Goal: Task Accomplishment & Management: Manage account settings

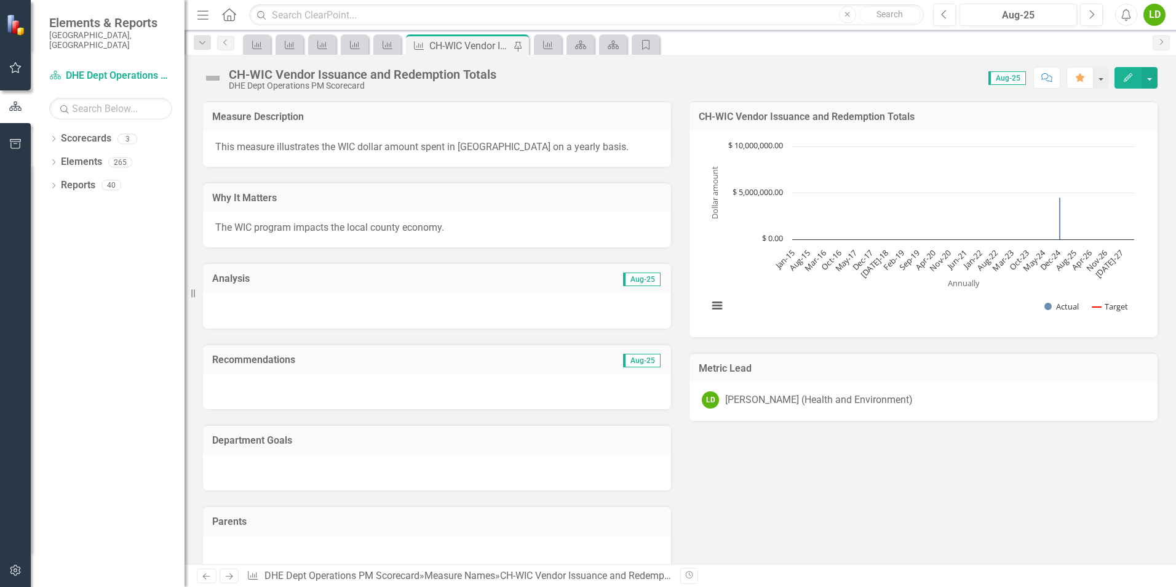
scroll to position [1538, 0]
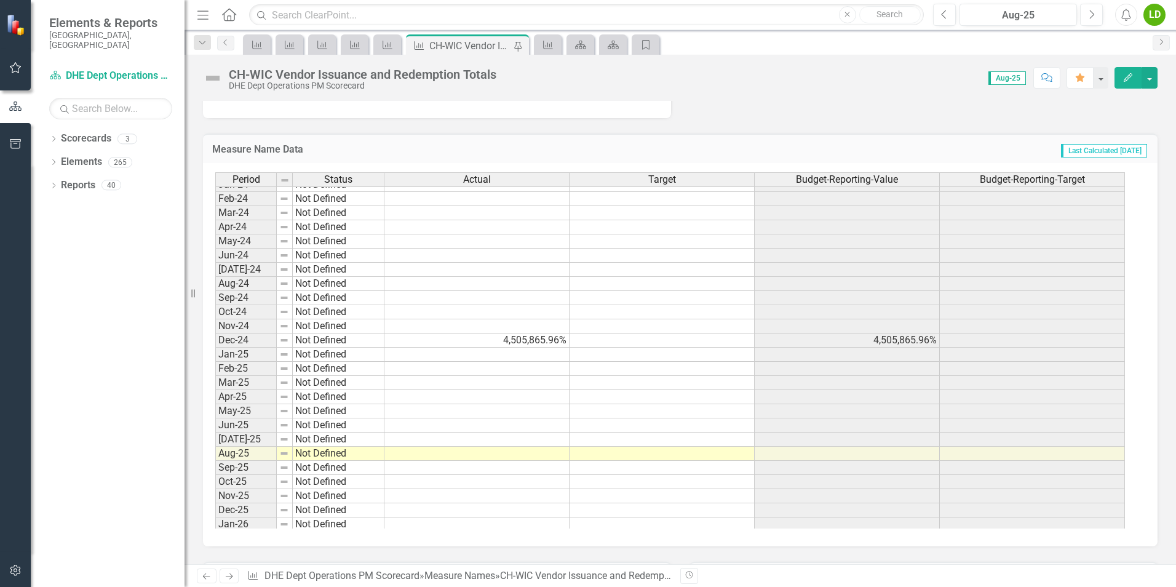
click at [1136, 76] on button "Edit" at bounding box center [1128, 78] width 27 height 22
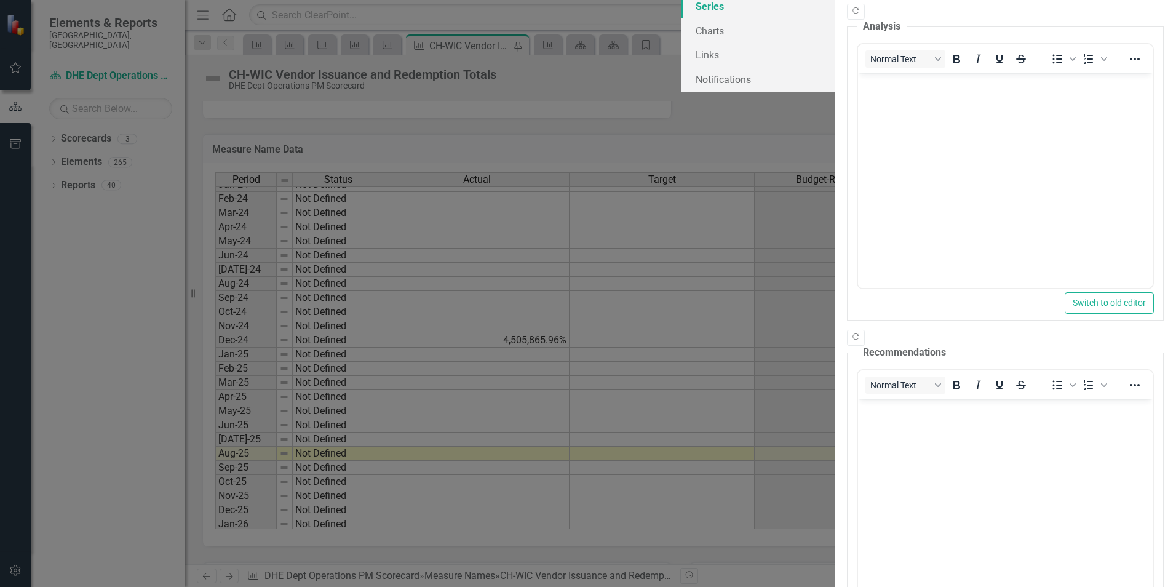
scroll to position [0, 0]
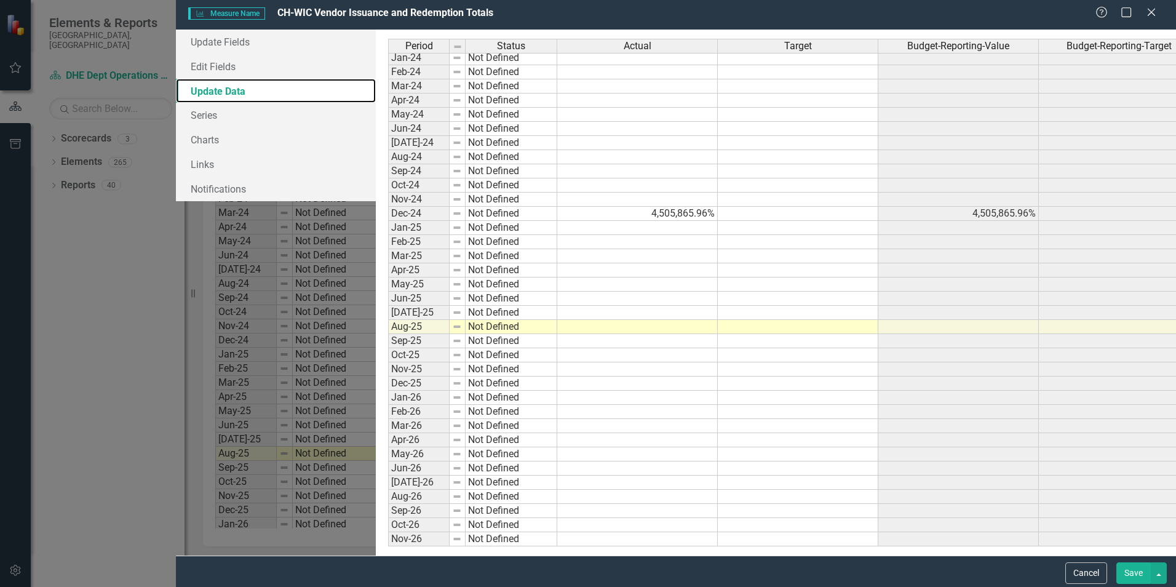
scroll to position [1470, 0]
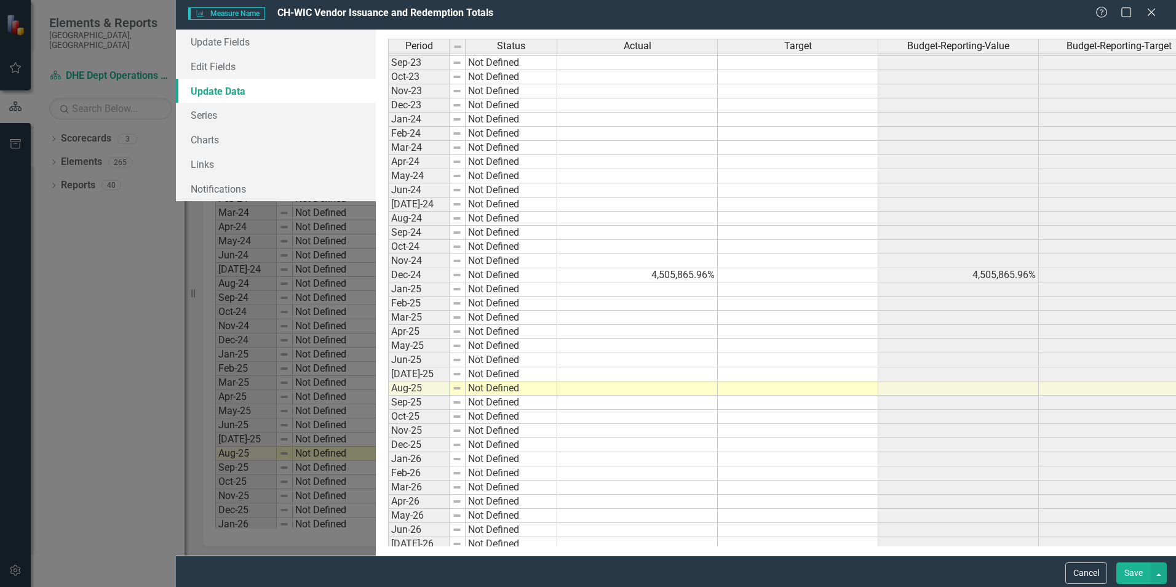
click at [891, 277] on tbody "Jun-23 Not Defined [DATE]-23 Not Defined Aug-23 Not Defined Sep-23 Not Defined …" at bounding box center [794, 402] width 812 height 779
click at [557, 279] on td "4,505,865.96%" at bounding box center [637, 275] width 161 height 14
click at [176, 46] on link "Update Fields" at bounding box center [276, 42] width 200 height 25
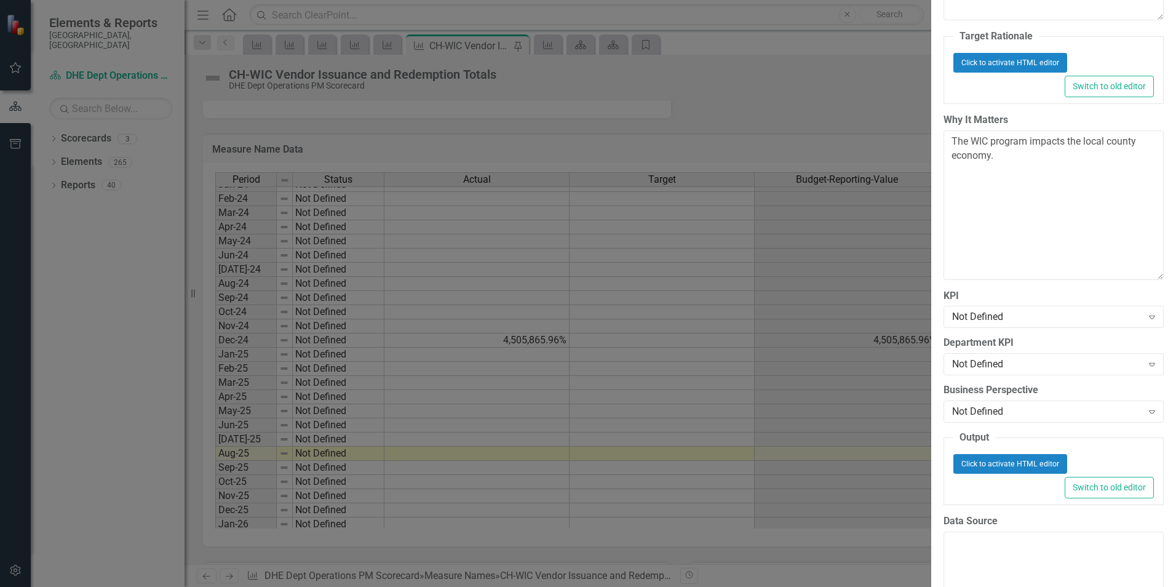
scroll to position [124, 0]
drag, startPoint x: 181, startPoint y: 97, endPoint x: 221, endPoint y: 116, distance: 44.3
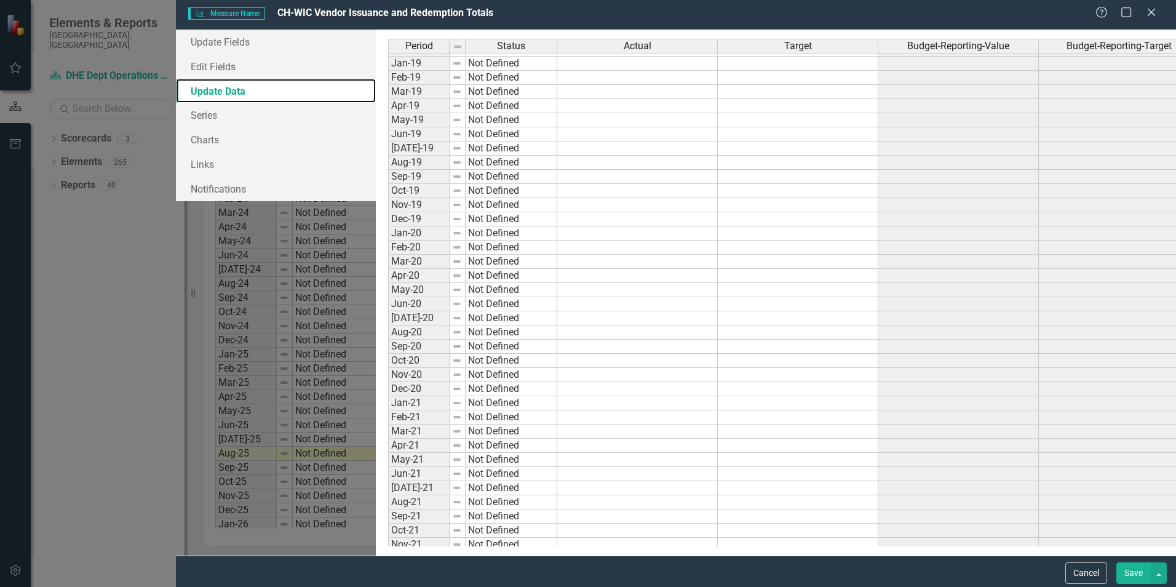
scroll to position [0, 0]
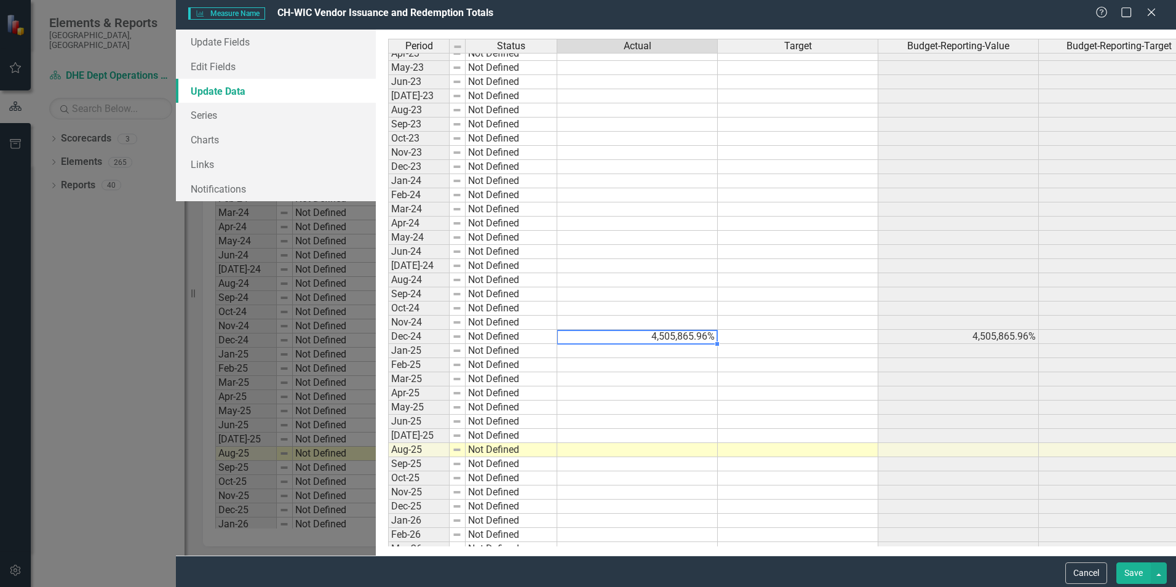
click at [661, 341] on td "4,505,865.96%" at bounding box center [637, 337] width 161 height 14
click at [605, 336] on td "4,505,865.96%" at bounding box center [637, 337] width 161 height 14
click at [604, 341] on td "4,505,865.96%" at bounding box center [637, 337] width 161 height 14
click at [557, 341] on textarea "4505865.96" at bounding box center [637, 337] width 161 height 15
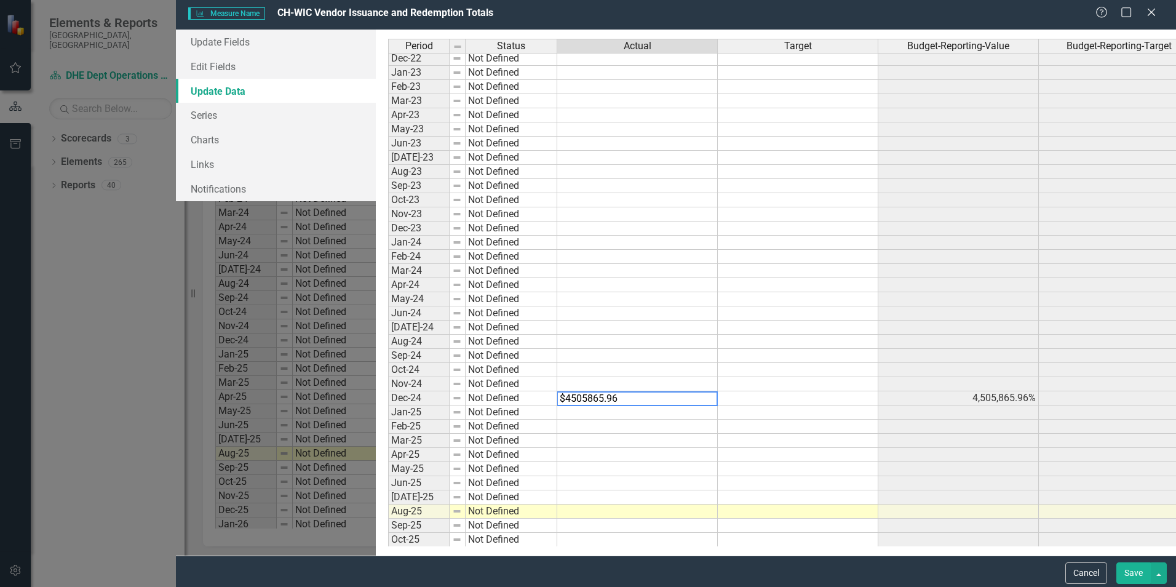
type textarea "$4505865.96"
click at [581, 434] on td at bounding box center [637, 427] width 161 height 14
click at [176, 49] on link "Update Fields" at bounding box center [276, 42] width 200 height 25
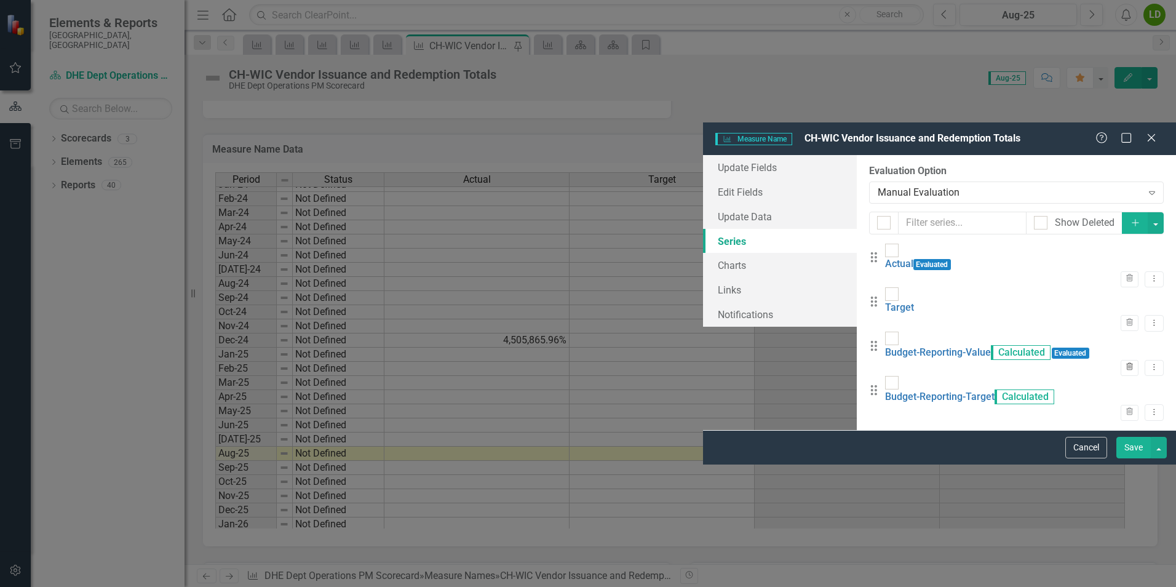
click at [1125, 364] on icon "Trash" at bounding box center [1129, 367] width 9 height 7
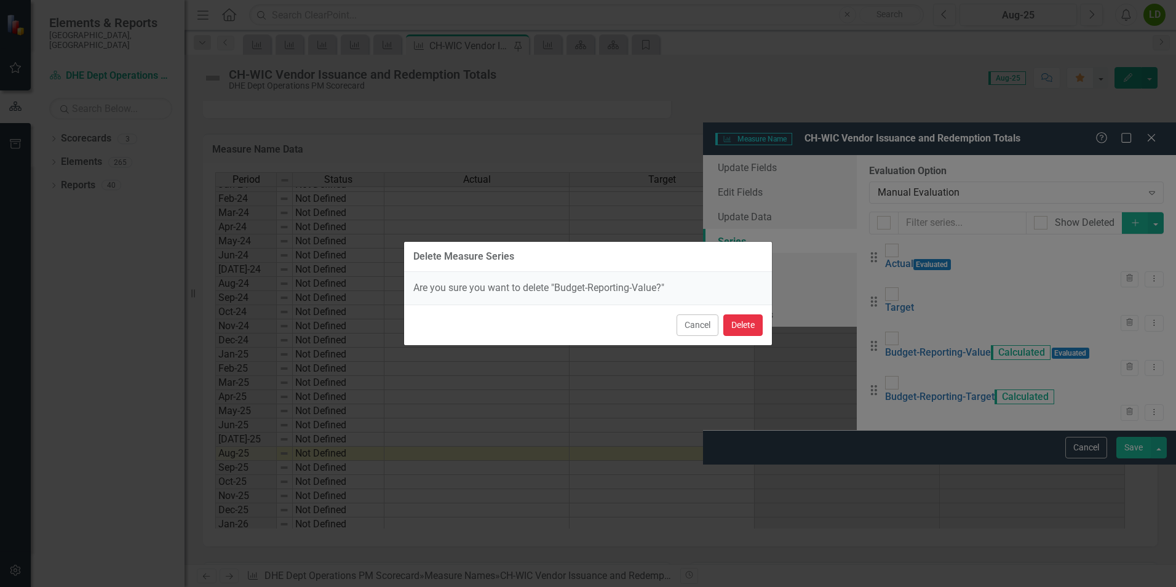
click at [737, 327] on button "Delete" at bounding box center [743, 325] width 39 height 22
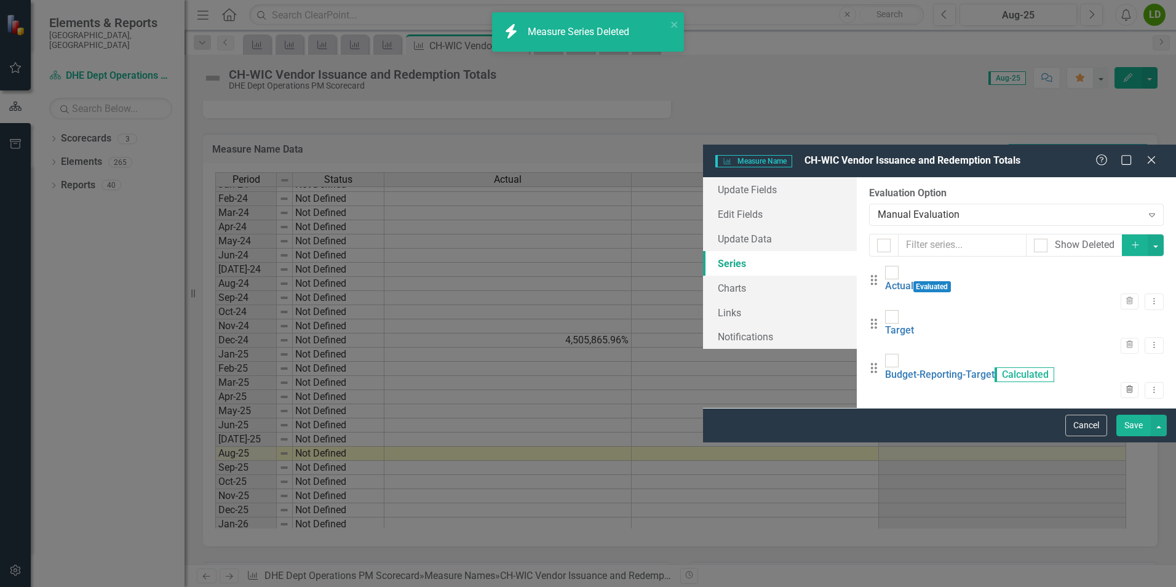
click at [1125, 386] on icon "Trash" at bounding box center [1129, 389] width 9 height 7
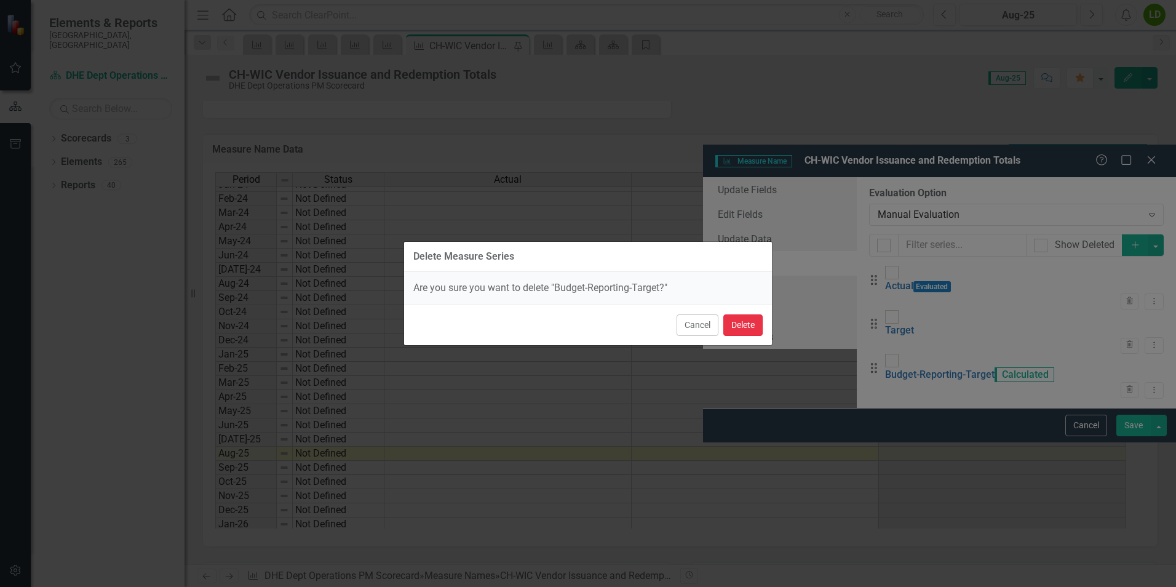
click at [744, 327] on button "Delete" at bounding box center [743, 325] width 39 height 22
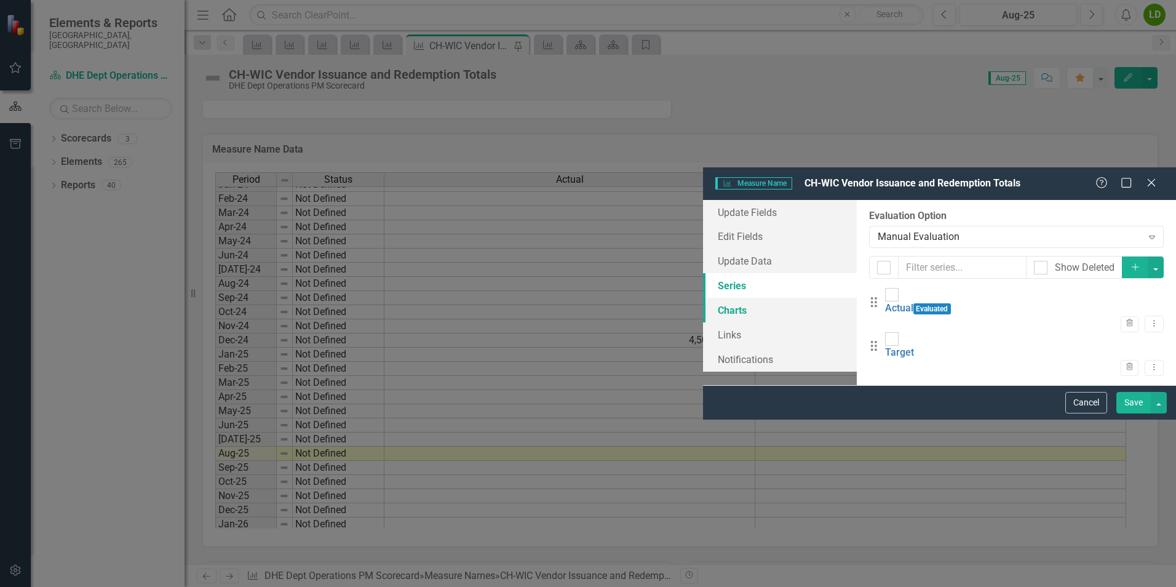
click at [703, 298] on link "Charts" at bounding box center [780, 310] width 154 height 25
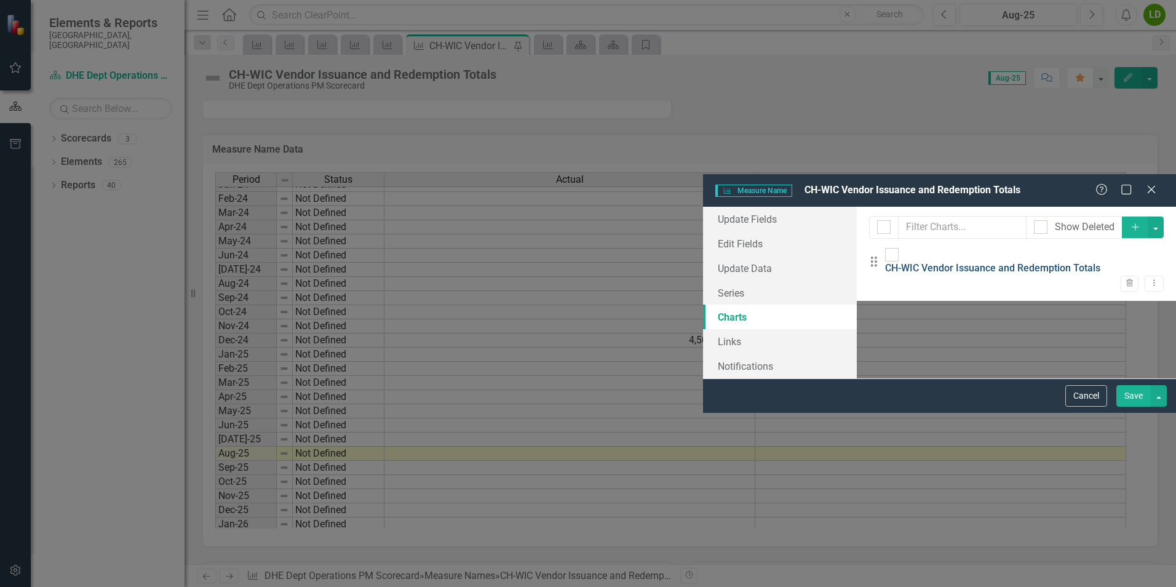
click at [885, 262] on link "CH-WIC Vendor Issuance and Redemption Totals" at bounding box center [992, 268] width 215 height 12
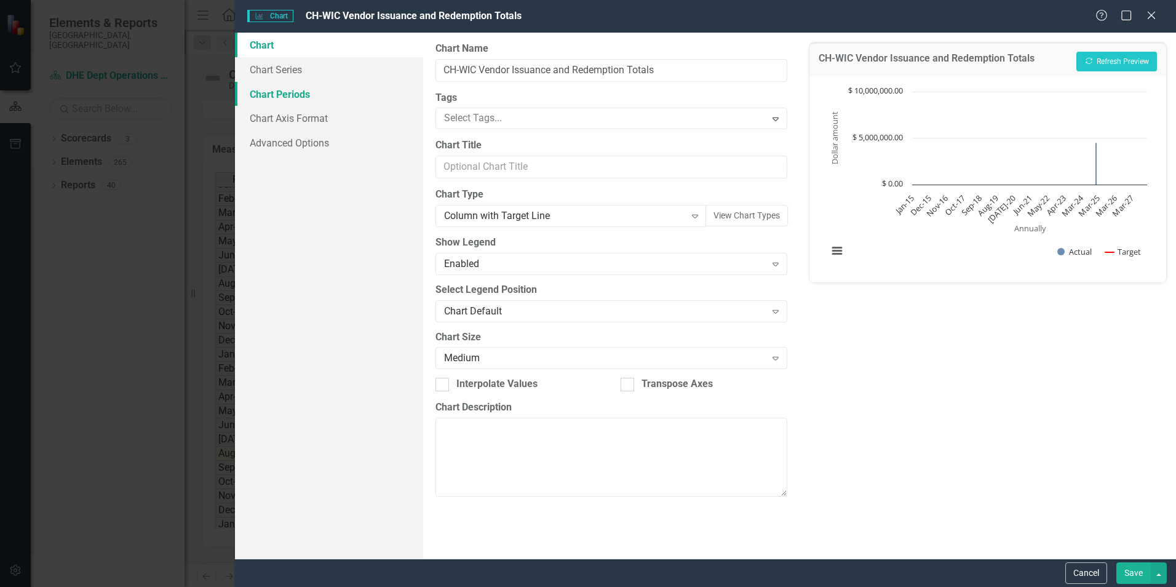
click at [303, 94] on link "Chart Periods" at bounding box center [329, 94] width 188 height 25
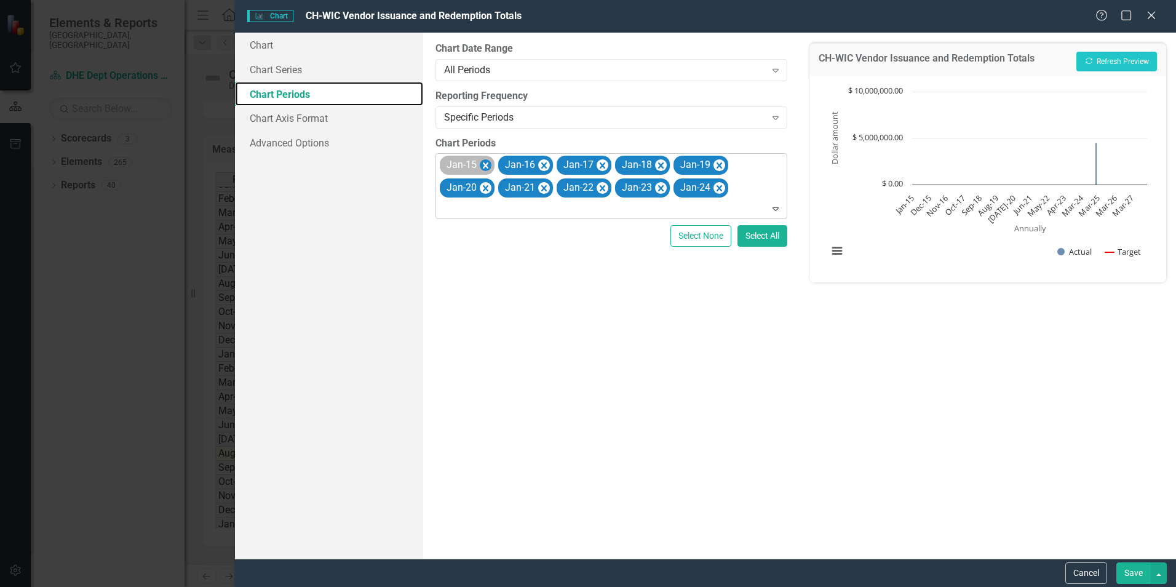
click at [482, 165] on icon "Remove Jan-15" at bounding box center [486, 165] width 12 height 15
click at [485, 165] on icon "Remove Jan-16" at bounding box center [486, 165] width 6 height 6
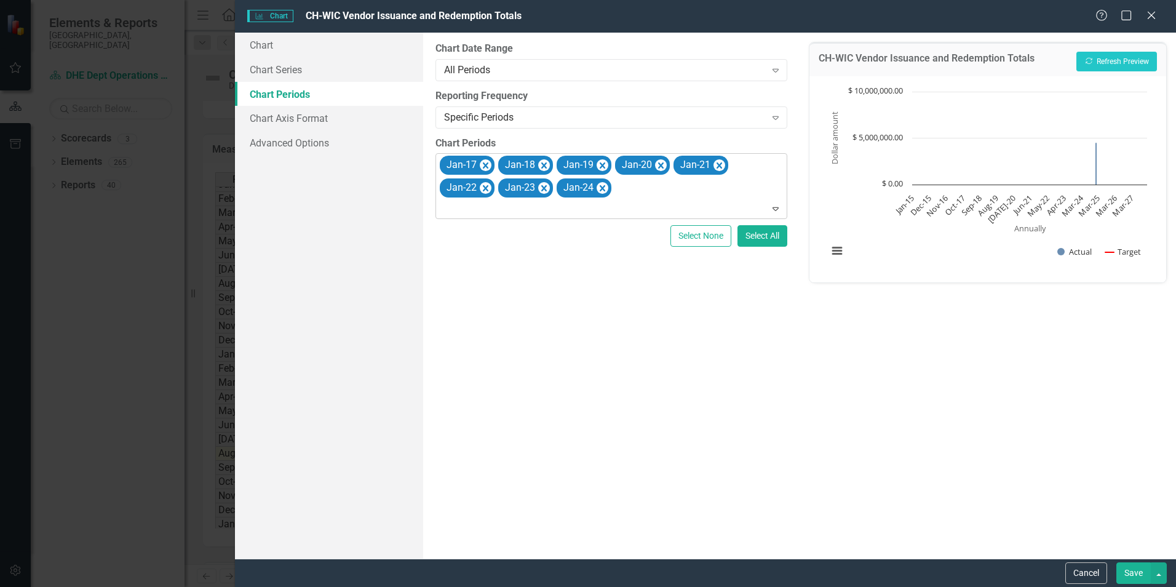
click at [485, 165] on icon "Remove Jan-17" at bounding box center [486, 165] width 6 height 6
click at [485, 165] on icon "Remove Jan-18" at bounding box center [486, 165] width 6 height 6
click at [485, 165] on icon "Remove Jan-19" at bounding box center [486, 165] width 6 height 6
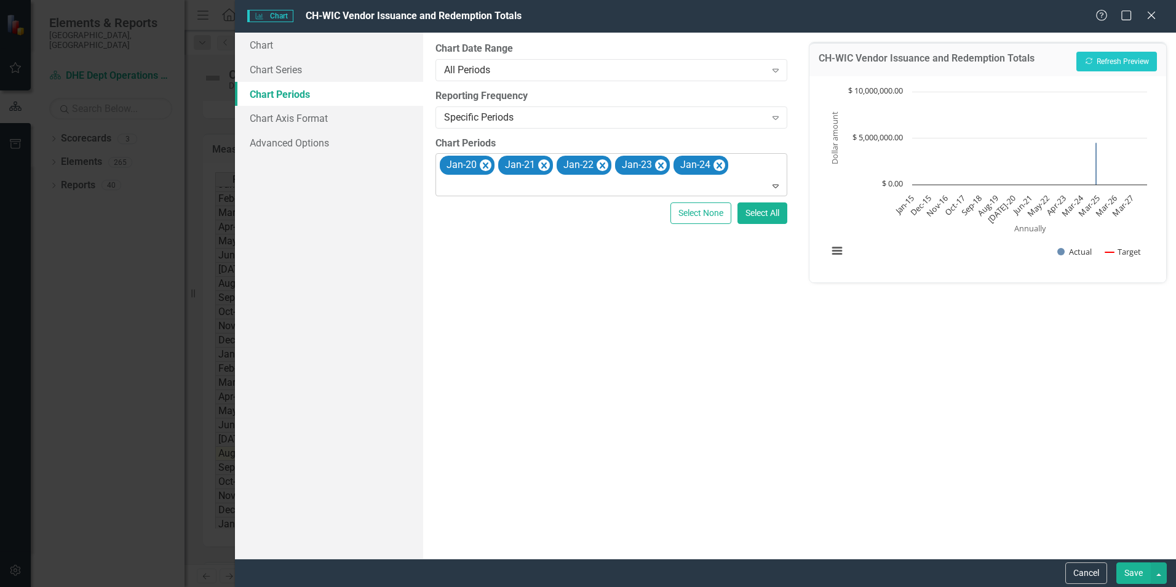
click at [485, 165] on icon "Remove Jan-20" at bounding box center [486, 165] width 6 height 6
click at [485, 165] on icon "Remove Jan-21" at bounding box center [486, 165] width 6 height 6
click at [485, 165] on icon "Remove Jan-22" at bounding box center [486, 165] width 6 height 6
click at [525, 116] on div "Specific Periods" at bounding box center [604, 117] width 321 height 14
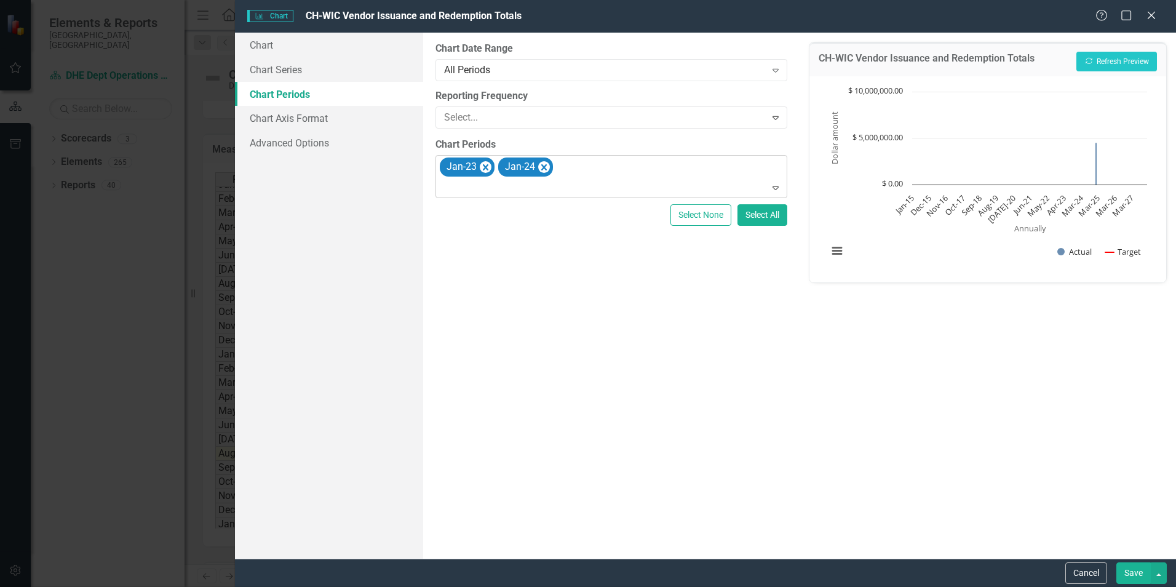
scroll to position [58, 0]
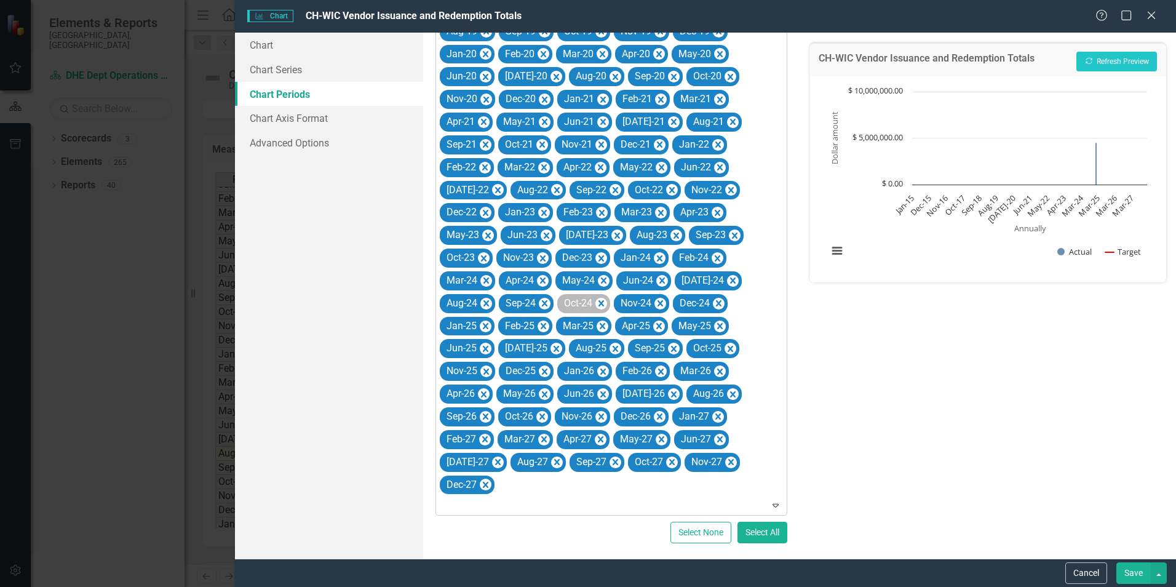
scroll to position [386, 0]
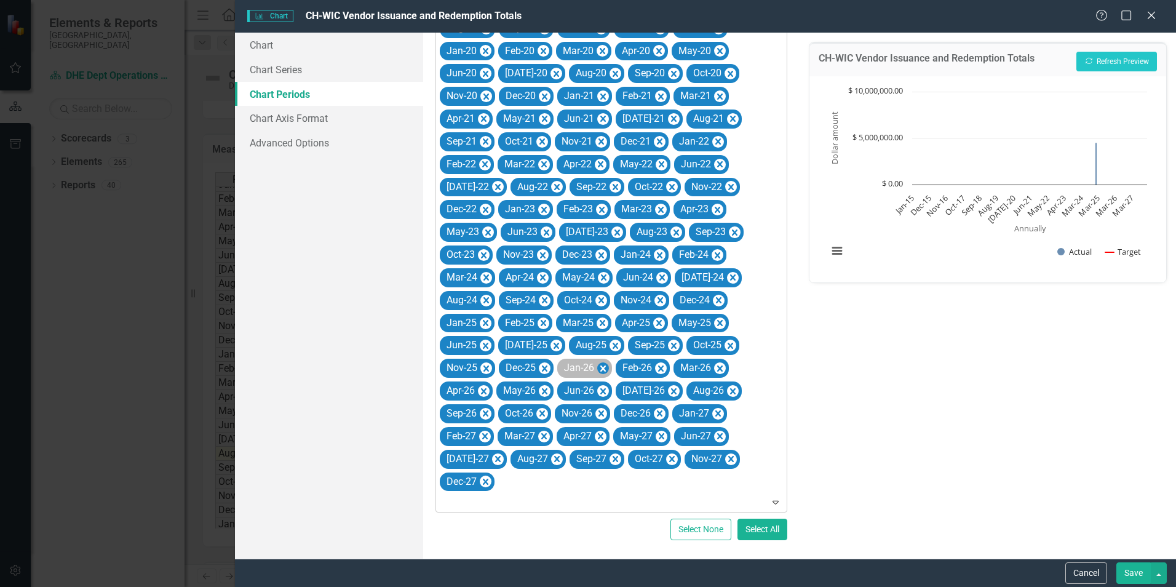
click at [602, 368] on icon "Remove Jan-26" at bounding box center [603, 368] width 12 height 15
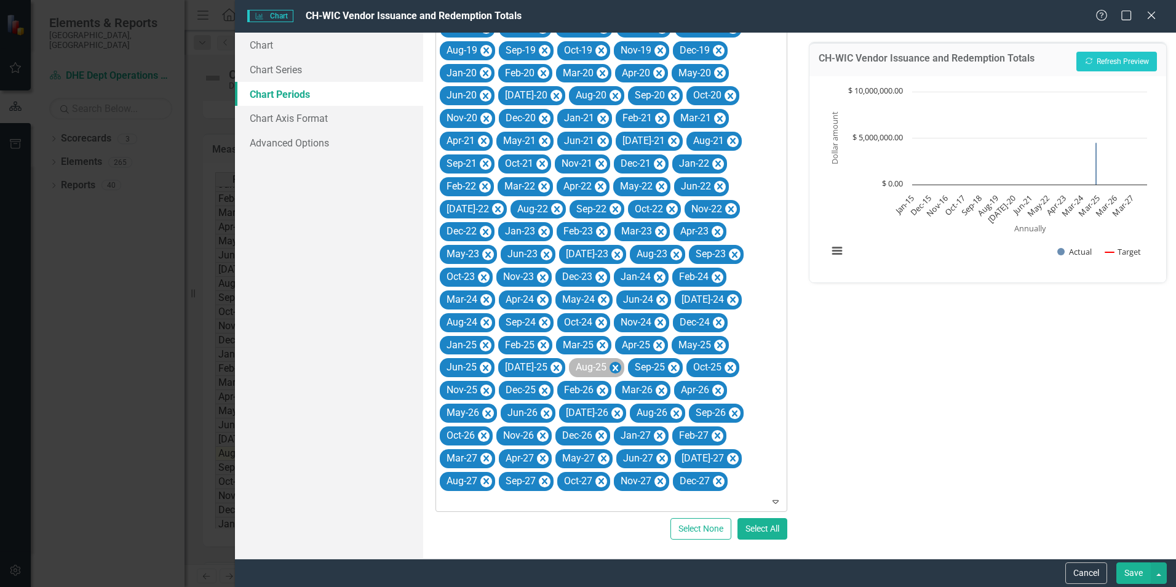
scroll to position [364, 0]
click at [650, 437] on div "Jan-27" at bounding box center [635, 436] width 36 height 18
click at [770, 502] on icon "Expand" at bounding box center [776, 502] width 12 height 10
click at [638, 438] on div "Jan-27" at bounding box center [635, 437] width 36 height 18
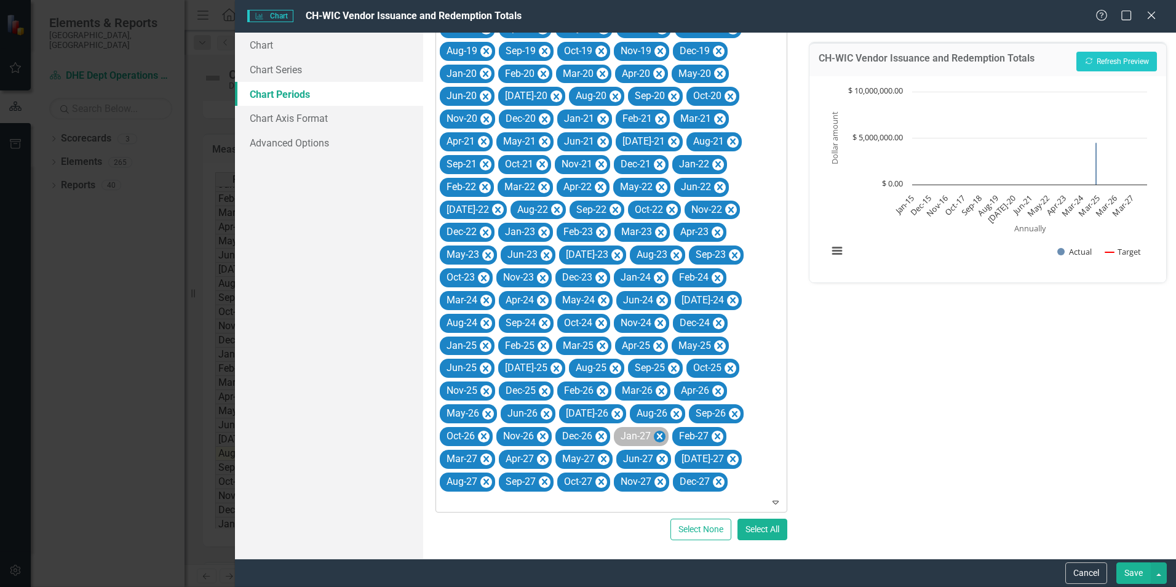
click at [659, 437] on icon "Remove Jan-27" at bounding box center [660, 436] width 12 height 15
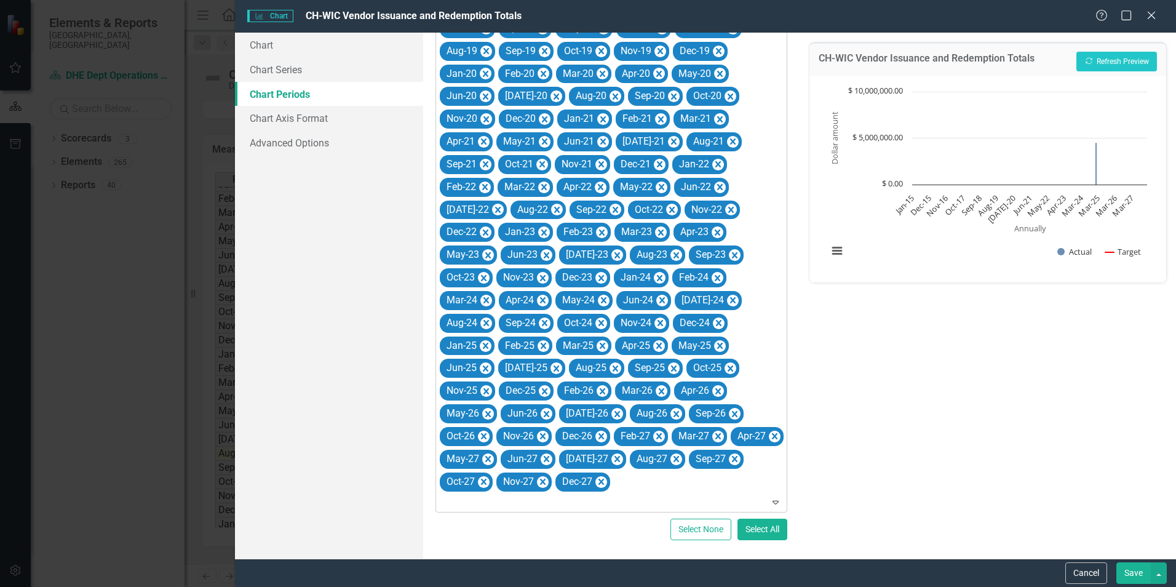
click at [886, 459] on div "CH-WIC Vendor Issuance and Redemption Totals Recalculate Refresh Preview Chart …" at bounding box center [988, 296] width 377 height 526
click at [746, 528] on button "Select All" at bounding box center [763, 530] width 50 height 22
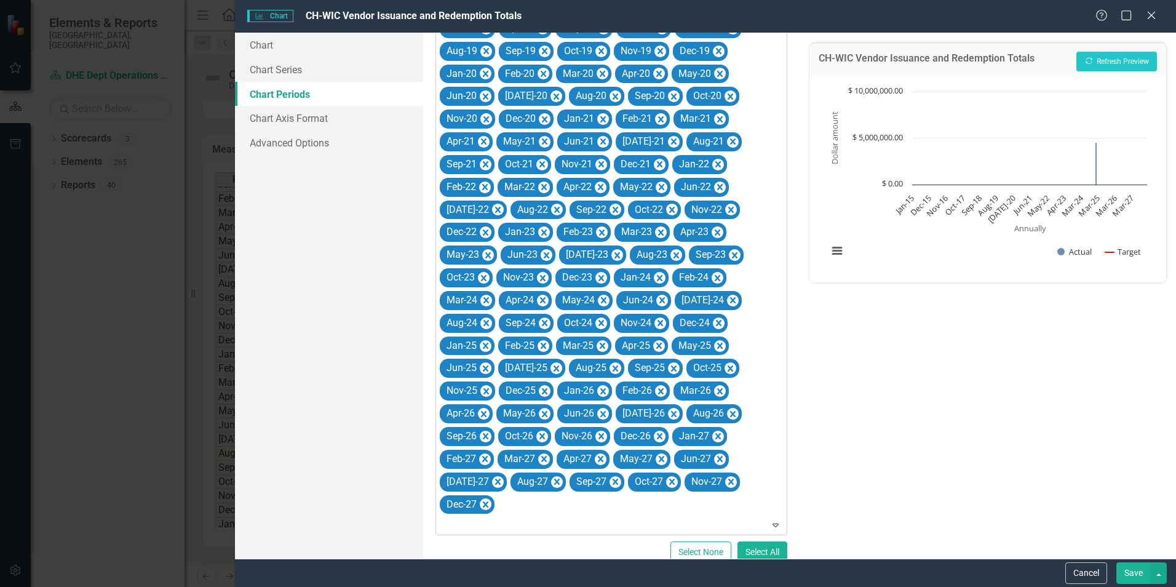
scroll to position [386, 0]
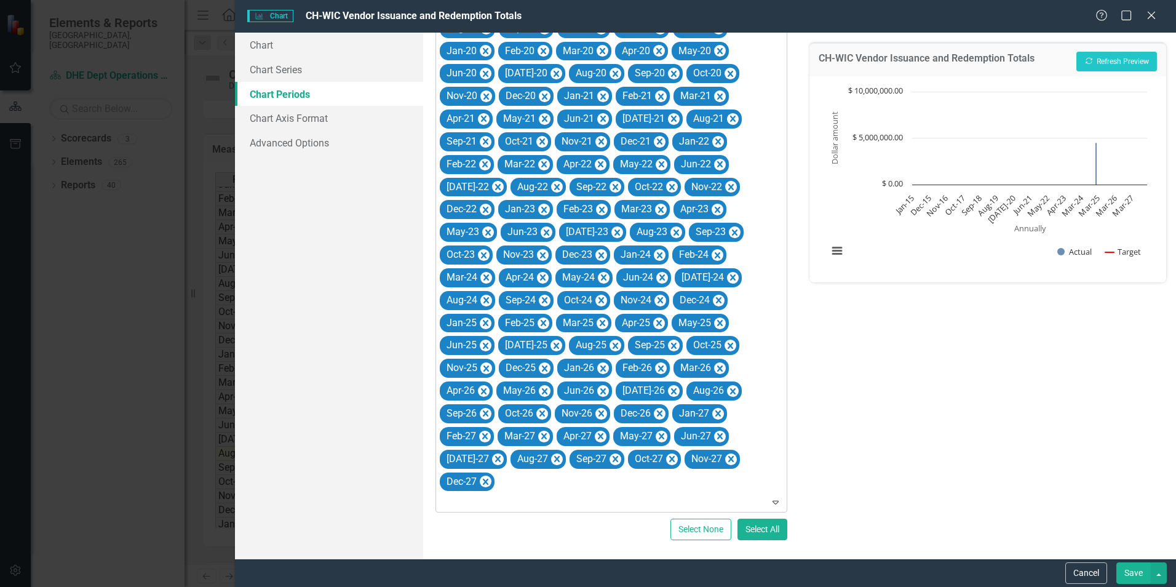
click at [773, 501] on icon at bounding box center [776, 503] width 6 height 4
click at [601, 369] on icon "Remove Jan-26" at bounding box center [603, 368] width 12 height 15
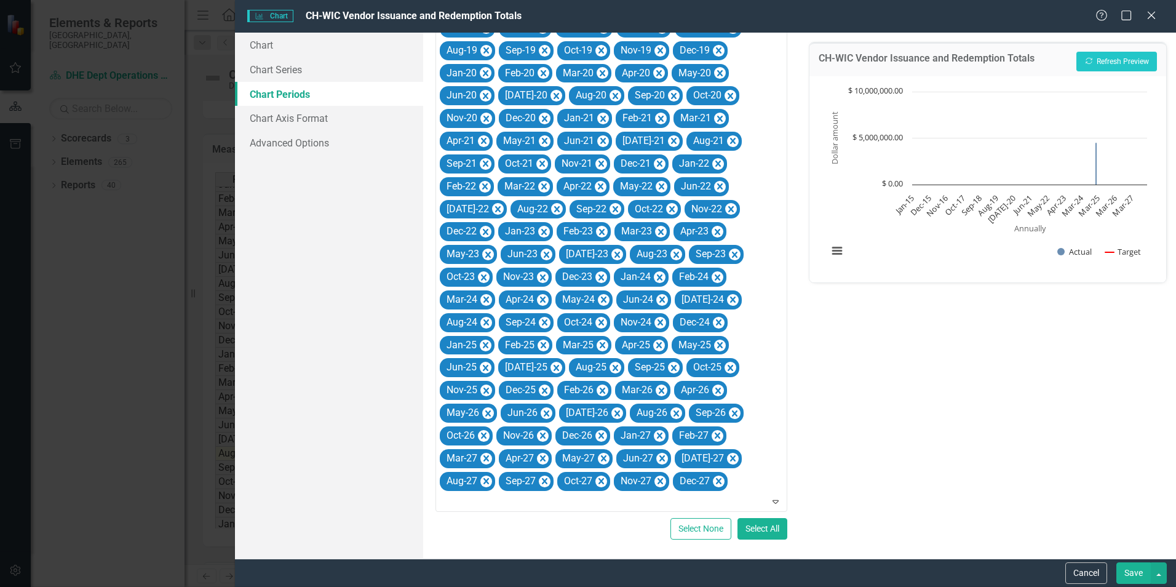
scroll to position [364, 0]
click at [663, 436] on icon "Remove Jan-27" at bounding box center [660, 435] width 12 height 15
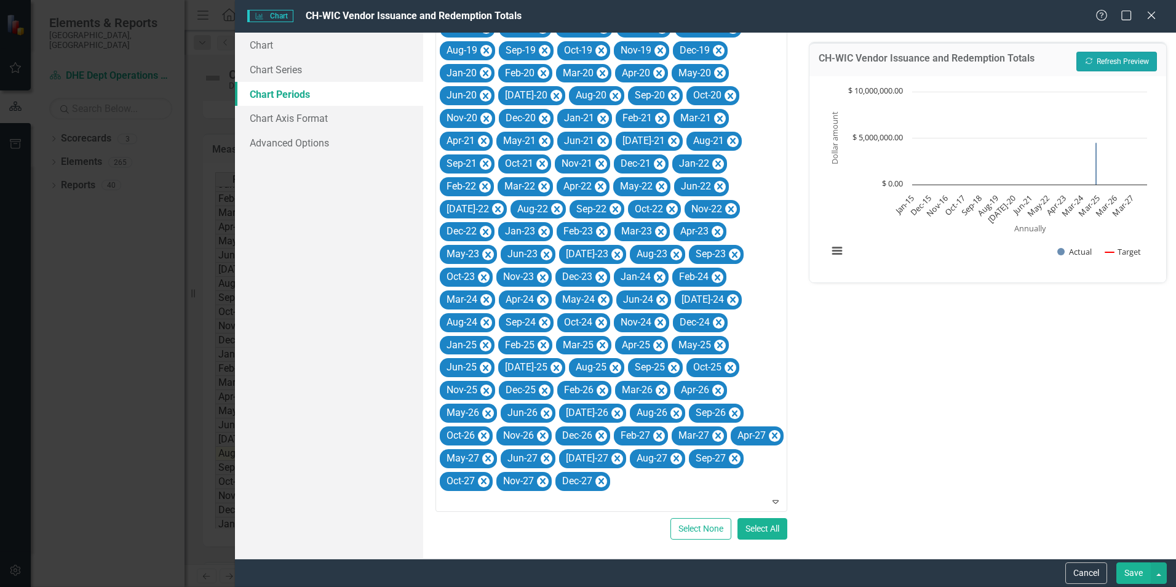
click at [1111, 55] on button "Recalculate Refresh Preview" at bounding box center [1117, 62] width 81 height 20
click at [279, 146] on link "Advanced Options" at bounding box center [329, 142] width 188 height 25
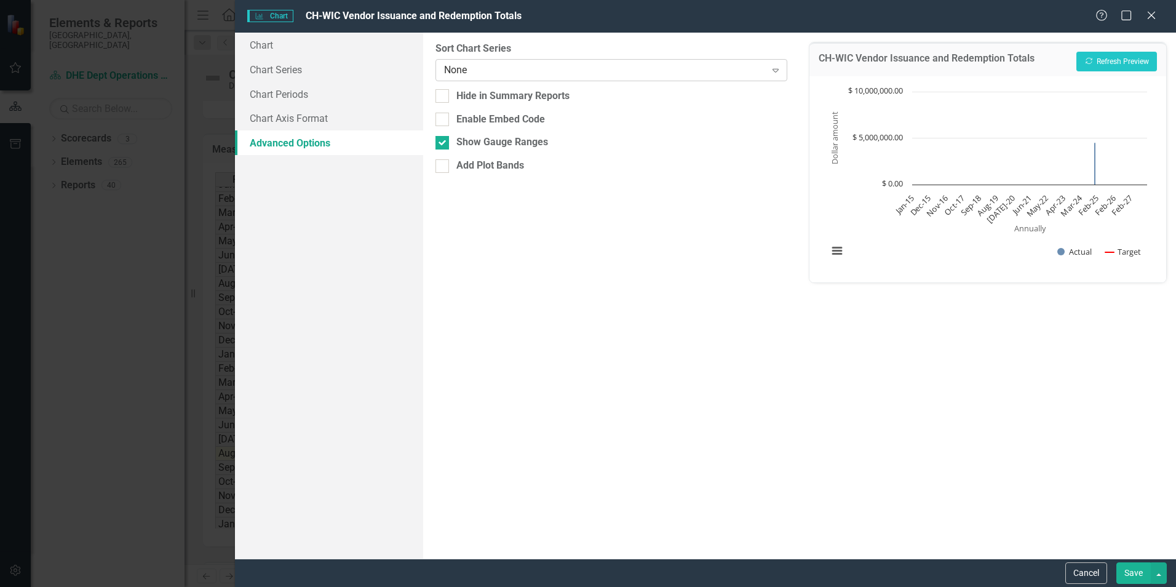
click at [460, 71] on div "None" at bounding box center [604, 70] width 321 height 14
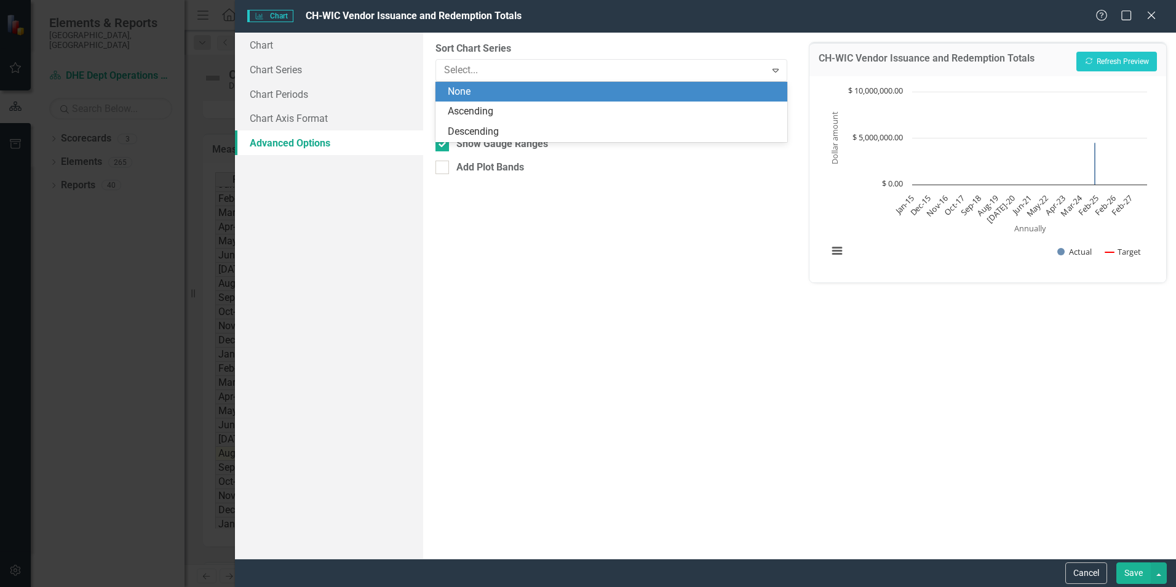
click at [457, 92] on div "None" at bounding box center [614, 92] width 332 height 14
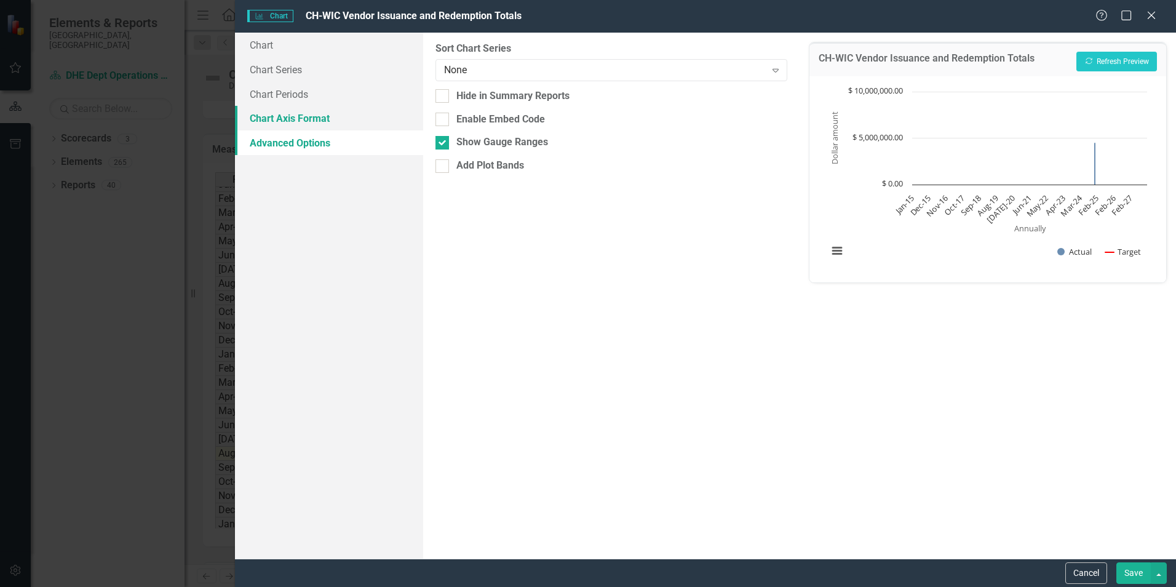
click at [274, 121] on link "Chart Axis Format" at bounding box center [329, 118] width 188 height 25
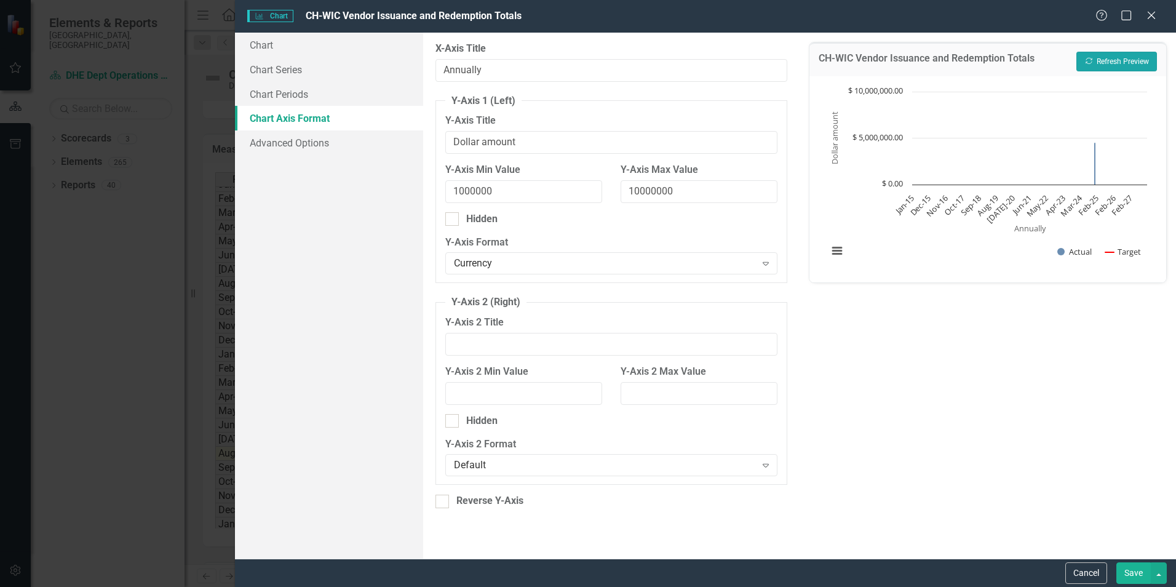
click at [1086, 57] on button "Recalculate Refresh Preview" at bounding box center [1117, 62] width 81 height 20
click at [191, 295] on div "Charts Chart CH-WIC Vendor Issuance and Redemption Totals Help Maximize Close C…" at bounding box center [588, 293] width 1176 height 587
click at [1150, 15] on icon "Close" at bounding box center [1151, 15] width 15 height 12
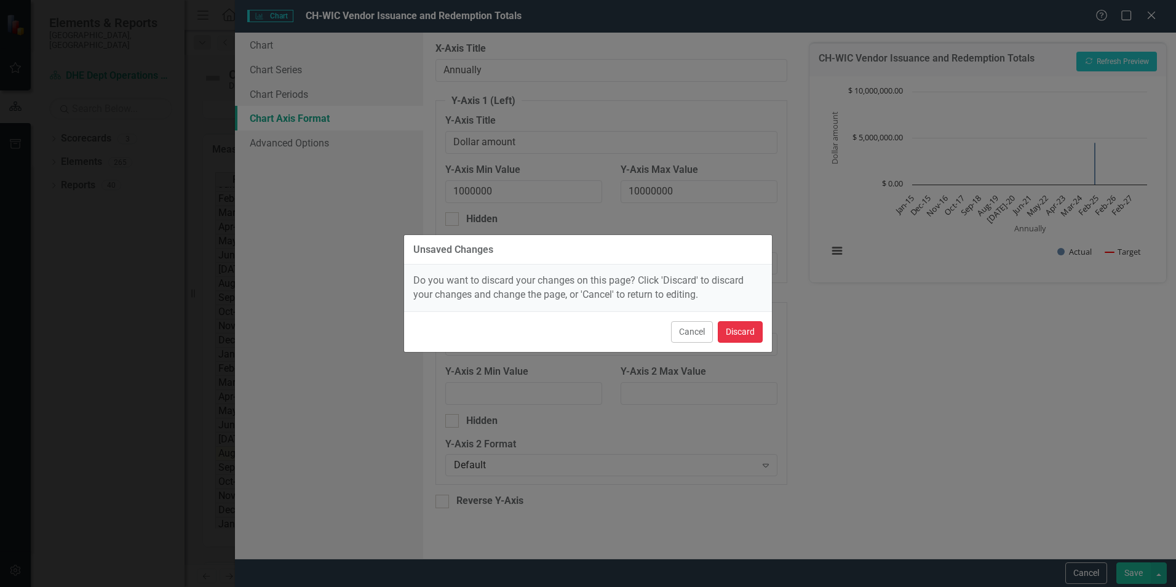
click at [738, 328] on button "Discard" at bounding box center [740, 332] width 45 height 22
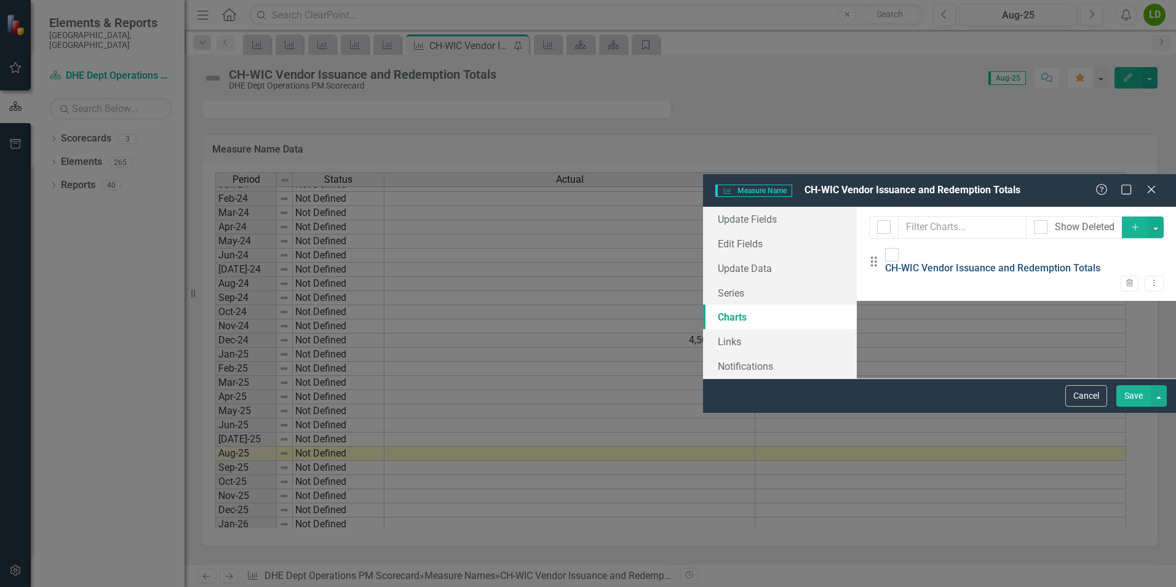
click at [885, 262] on link "CH-WIC Vendor Issuance and Redemption Totals" at bounding box center [992, 268] width 215 height 12
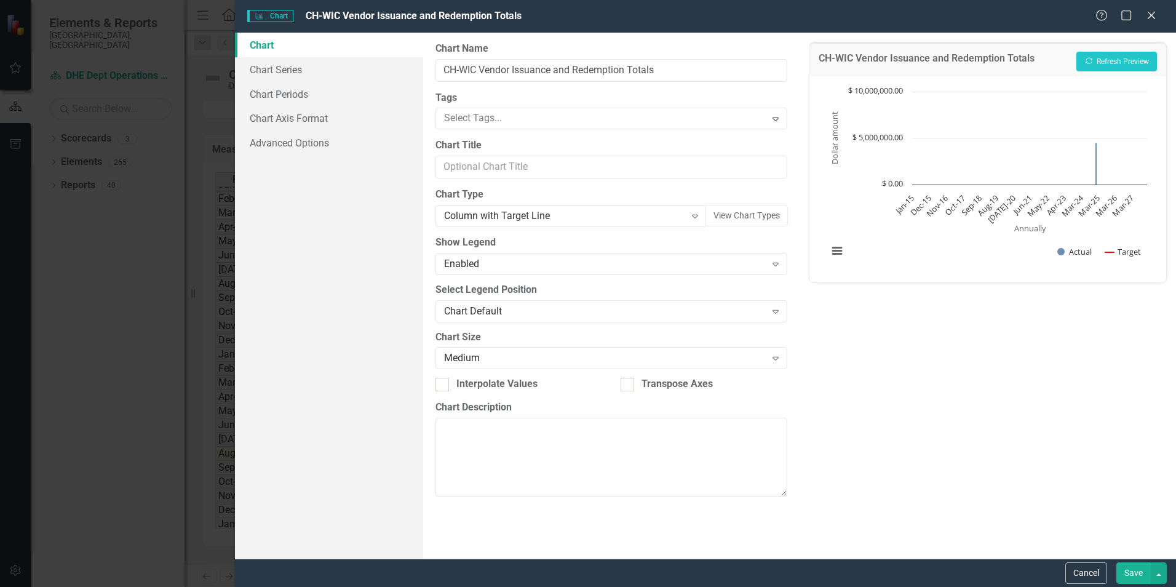
click at [1133, 575] on button "Save" at bounding box center [1134, 573] width 34 height 22
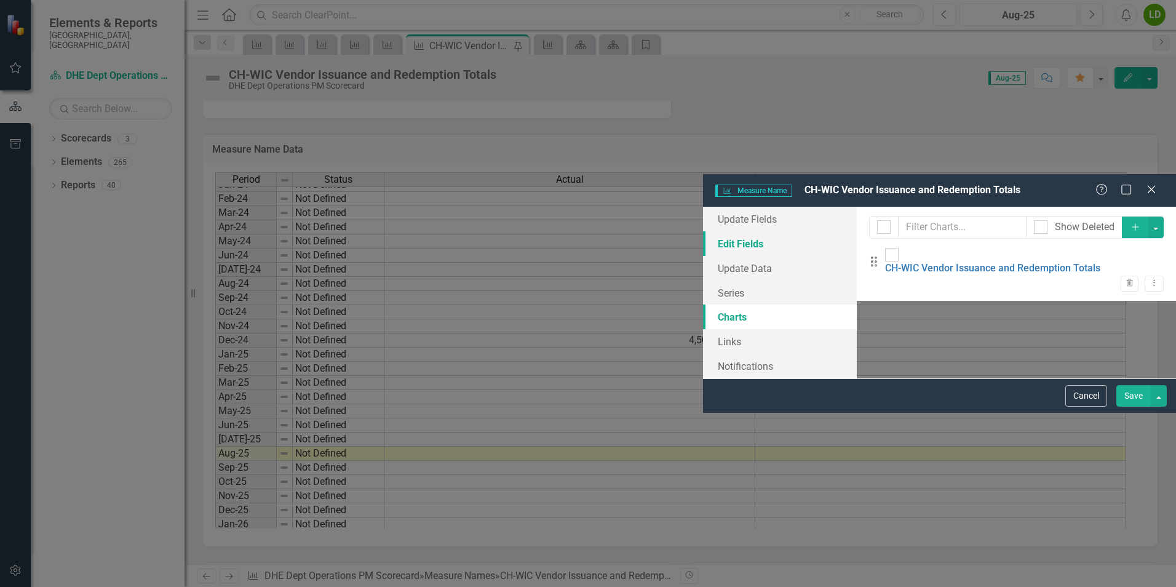
click at [703, 231] on link "Edit Fields" at bounding box center [780, 243] width 154 height 25
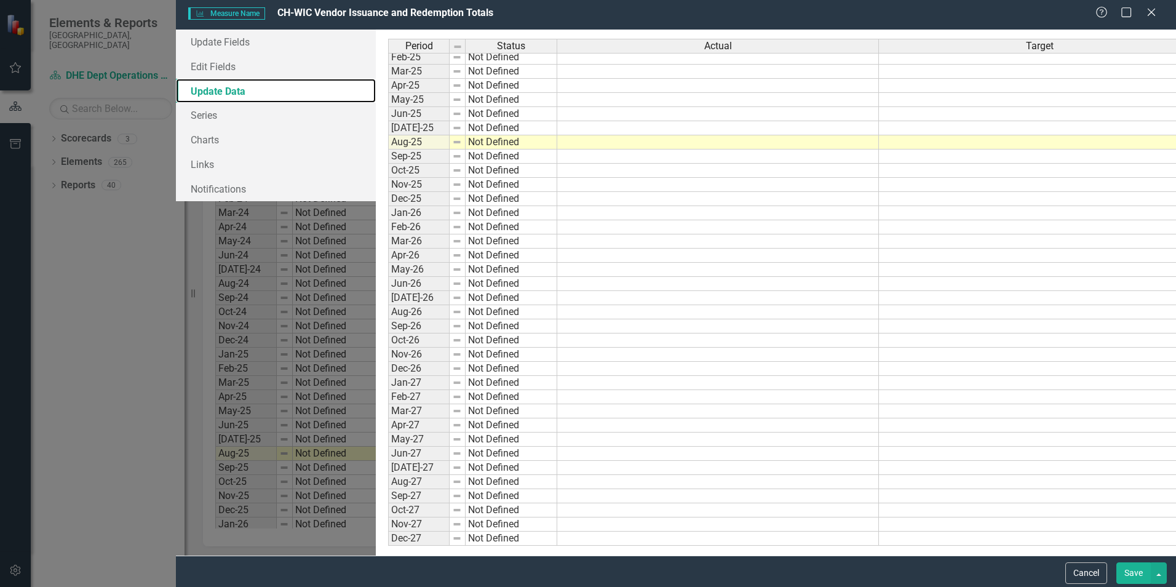
scroll to position [1470, 0]
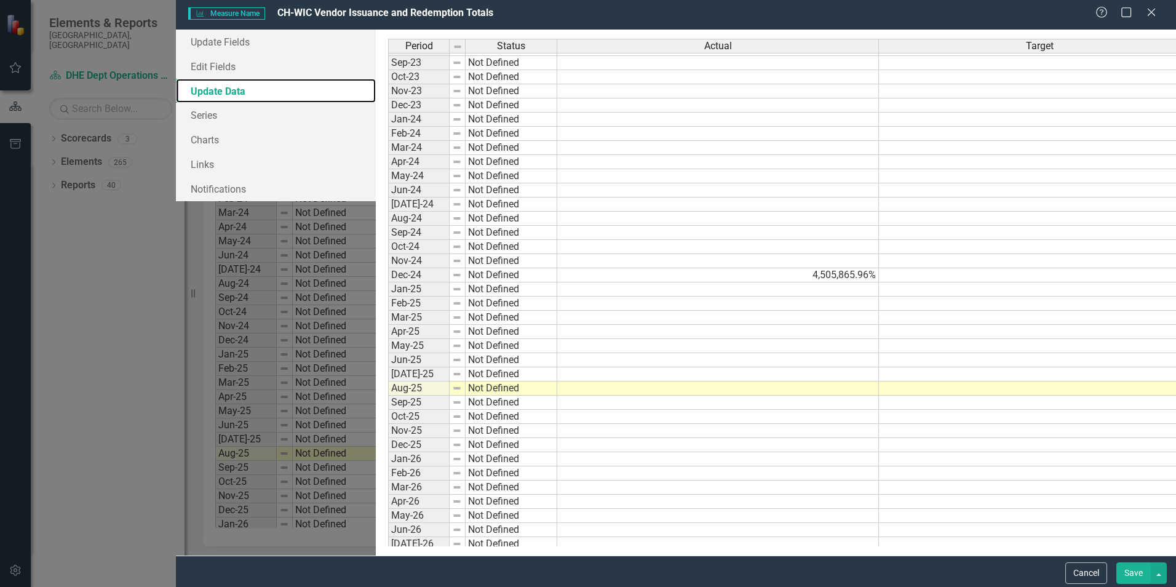
click at [704, 52] on span "Actual" at bounding box center [718, 46] width 28 height 11
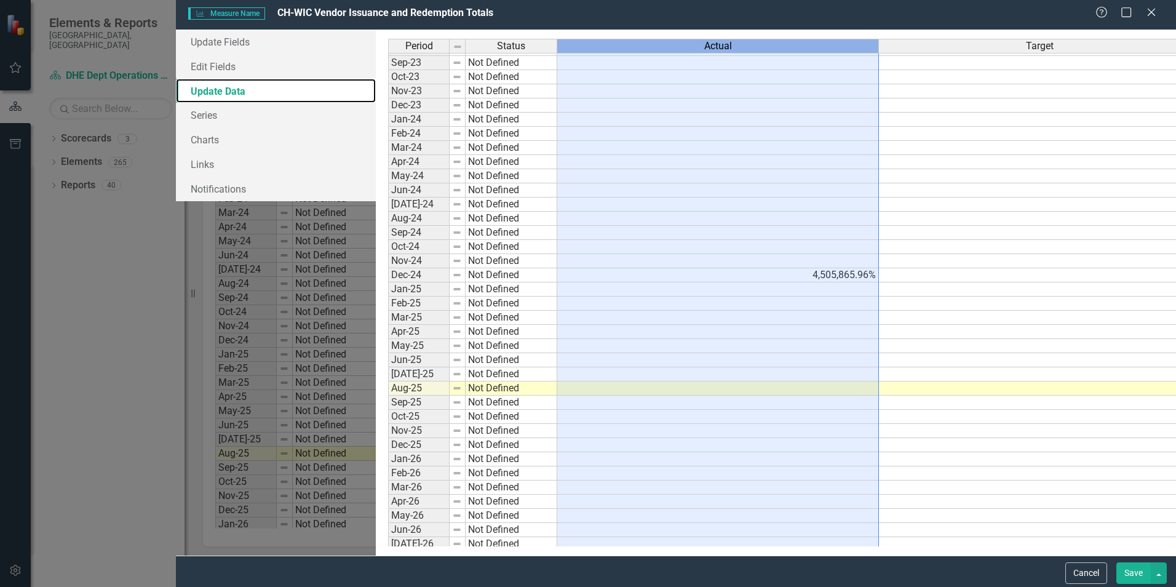
click at [704, 51] on span "Actual" at bounding box center [718, 46] width 28 height 11
click at [176, 95] on link "Update Data" at bounding box center [276, 91] width 200 height 25
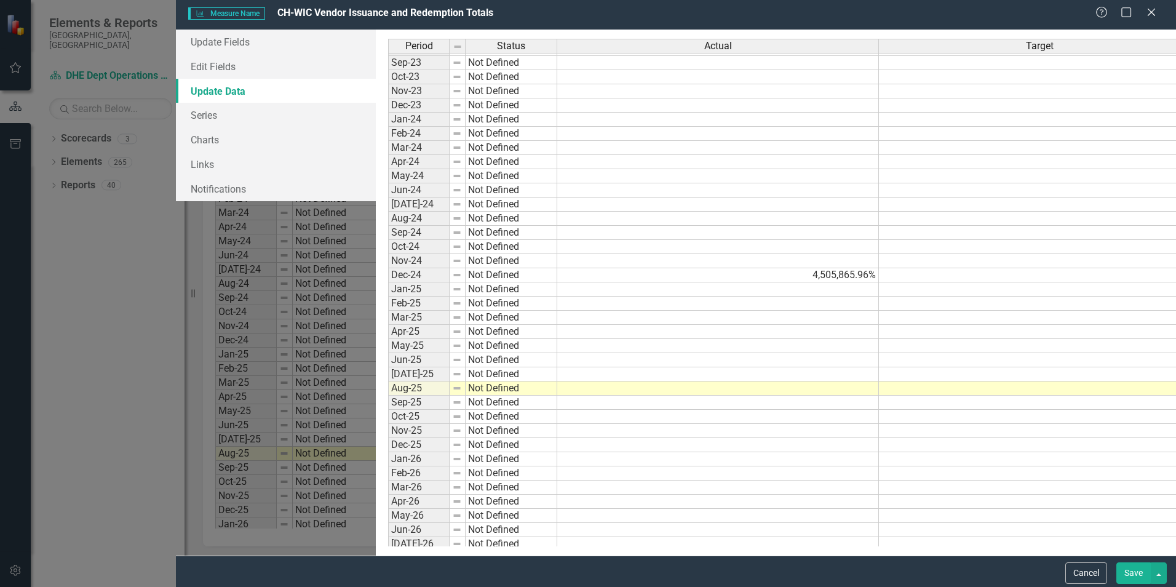
click at [176, 95] on link "Update Data" at bounding box center [276, 91] width 200 height 25
click at [176, 143] on link "Charts" at bounding box center [276, 139] width 200 height 25
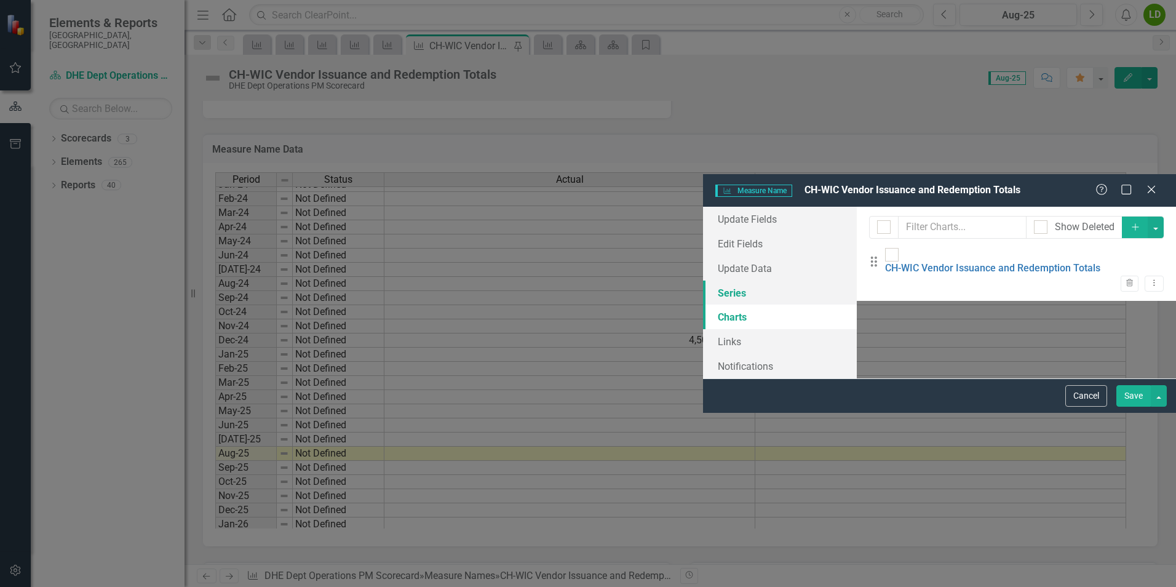
click at [703, 281] on link "Series" at bounding box center [780, 293] width 154 height 25
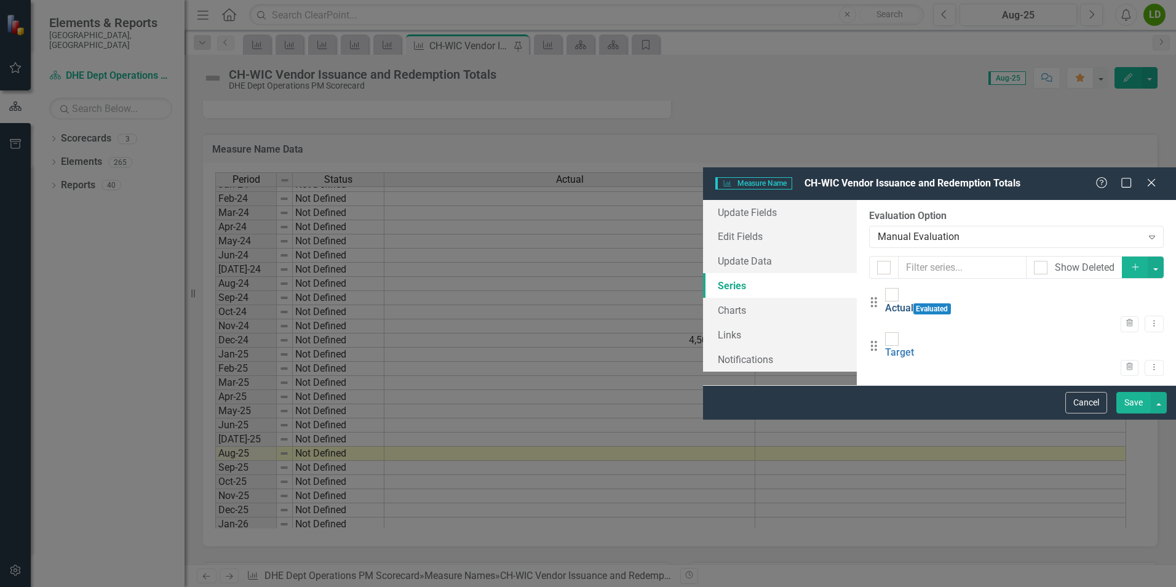
click at [885, 302] on link "Actual" at bounding box center [899, 308] width 28 height 12
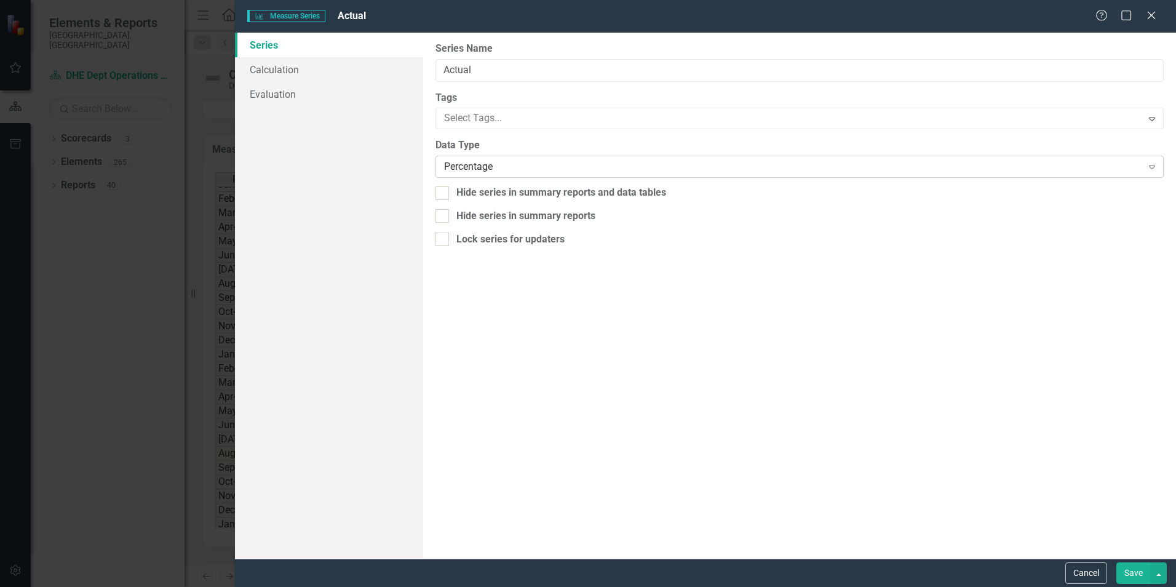
click at [460, 167] on div "Percentage" at bounding box center [793, 167] width 698 height 14
click at [476, 586] on div "Currency" at bounding box center [590, 597] width 1157 height 14
click at [1136, 576] on button "Save" at bounding box center [1134, 573] width 34 height 22
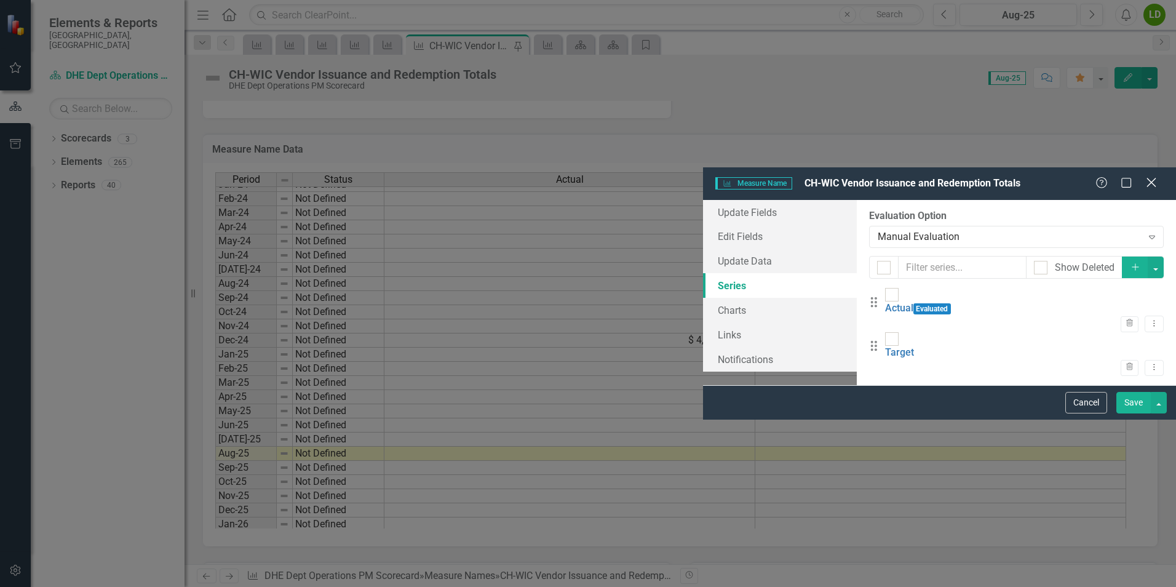
click at [1151, 178] on icon at bounding box center [1151, 182] width 9 height 9
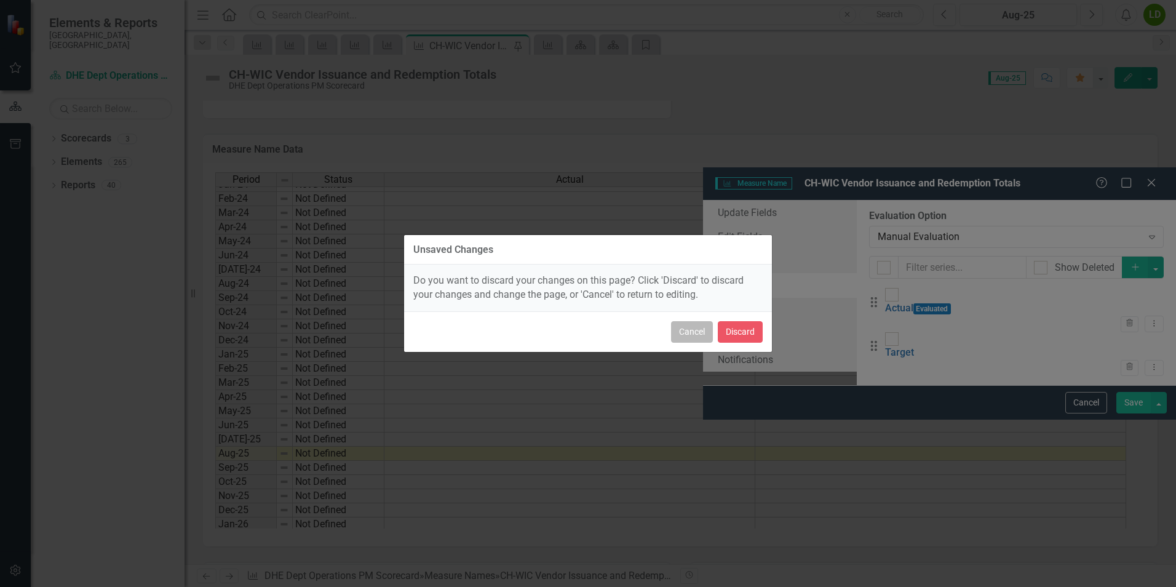
click at [694, 332] on button "Cancel" at bounding box center [692, 332] width 42 height 22
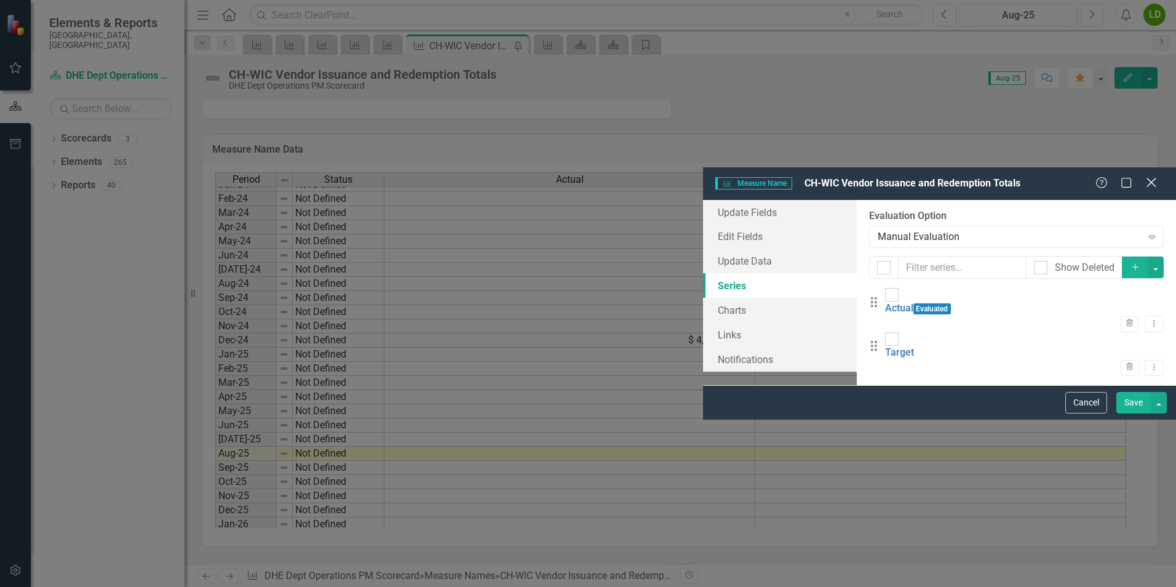
click at [1154, 178] on icon at bounding box center [1151, 182] width 9 height 9
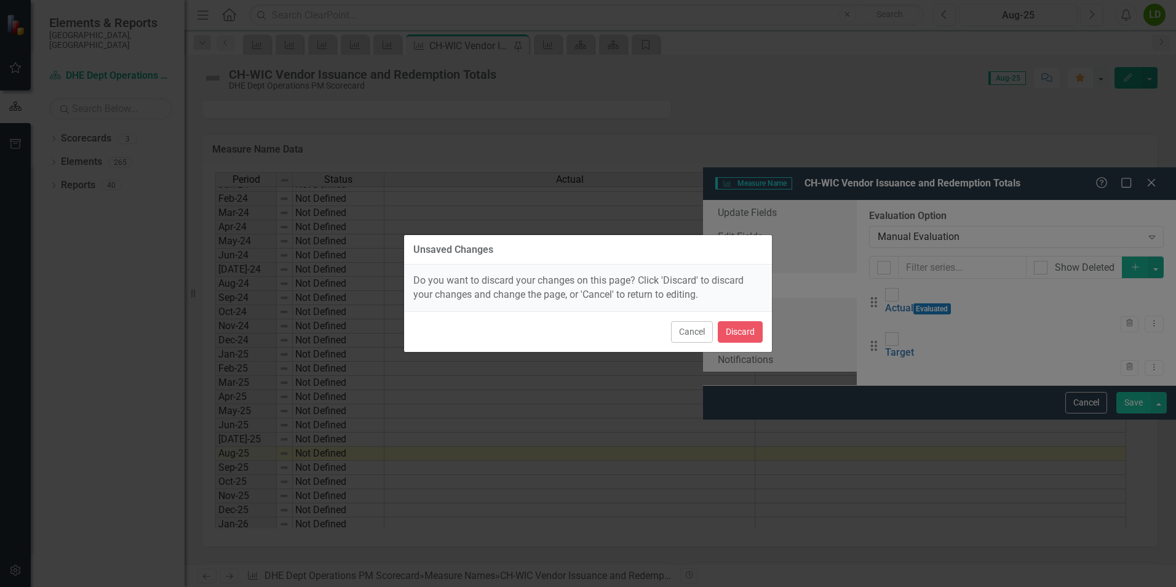
click at [880, 341] on div "Unsaved Changes Do you want to discard your changes on this page? Click 'Discar…" at bounding box center [588, 293] width 1176 height 587
click at [700, 335] on button "Cancel" at bounding box center [692, 332] width 42 height 22
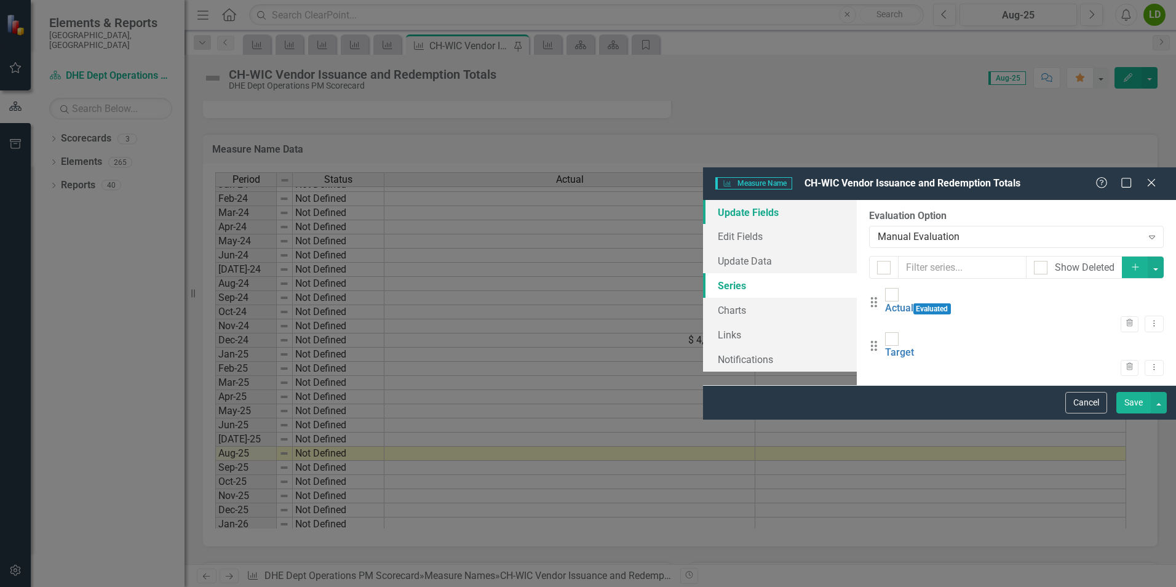
click at [703, 200] on link "Update Fields" at bounding box center [780, 212] width 154 height 25
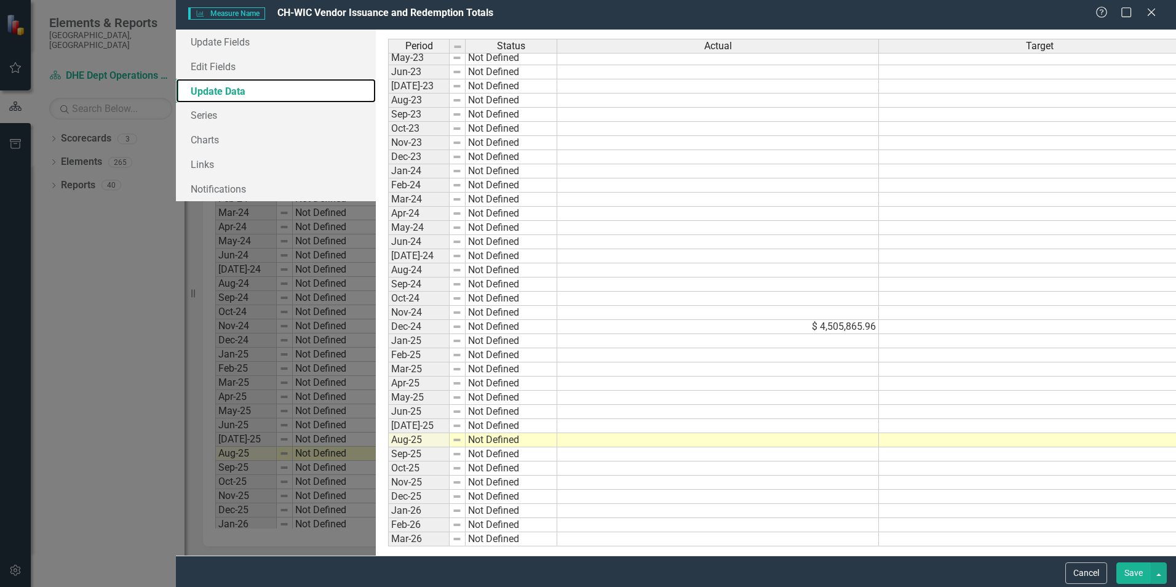
scroll to position [1354, 0]
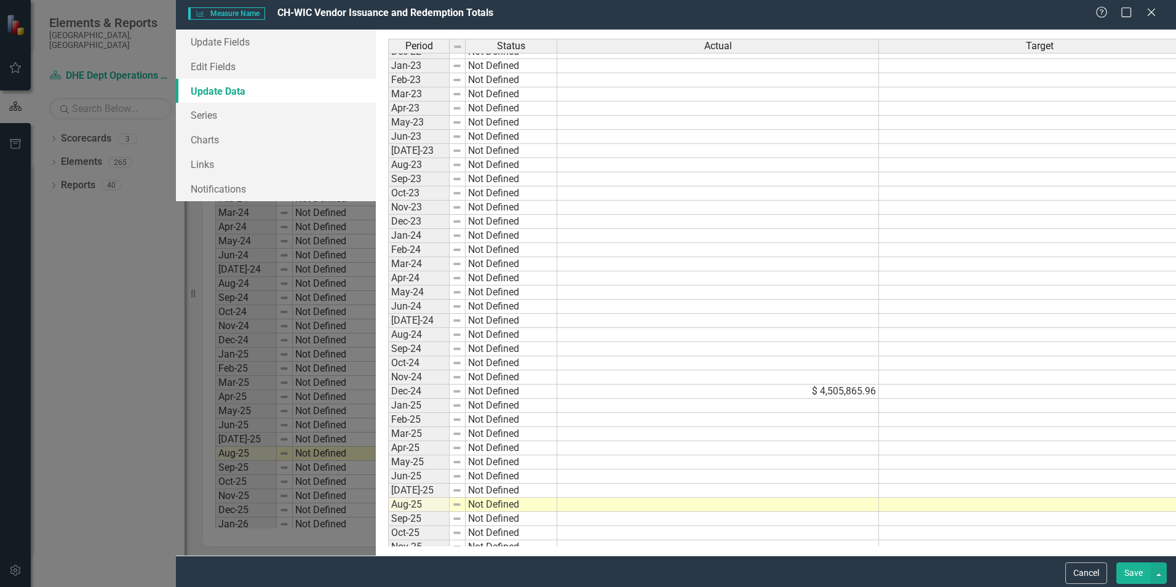
click at [1131, 572] on button "Save" at bounding box center [1134, 573] width 34 height 22
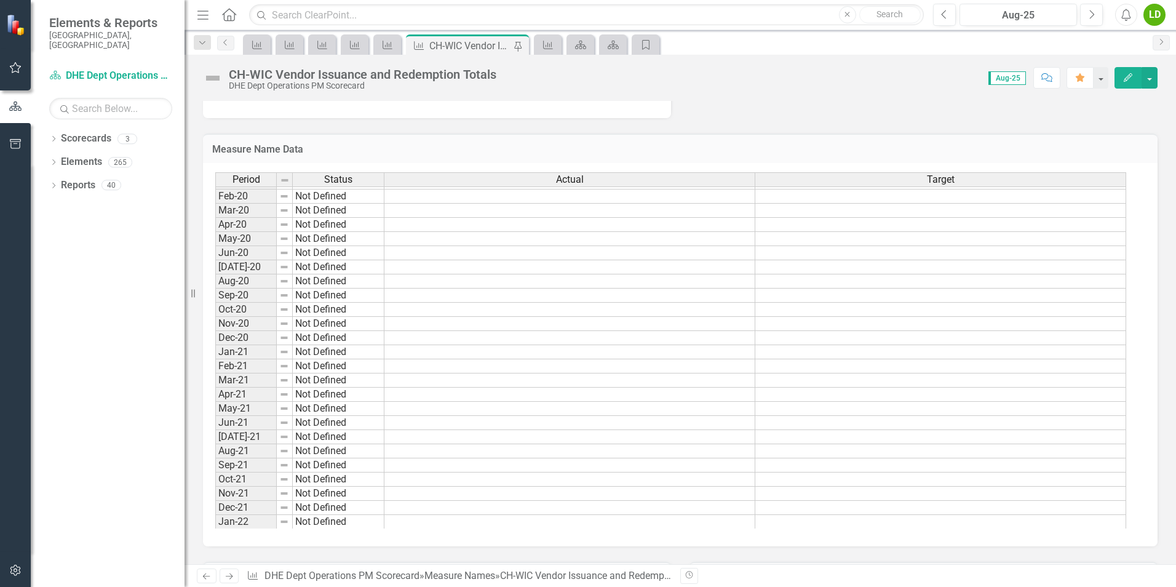
scroll to position [808, 0]
